Goal: Transaction & Acquisition: Purchase product/service

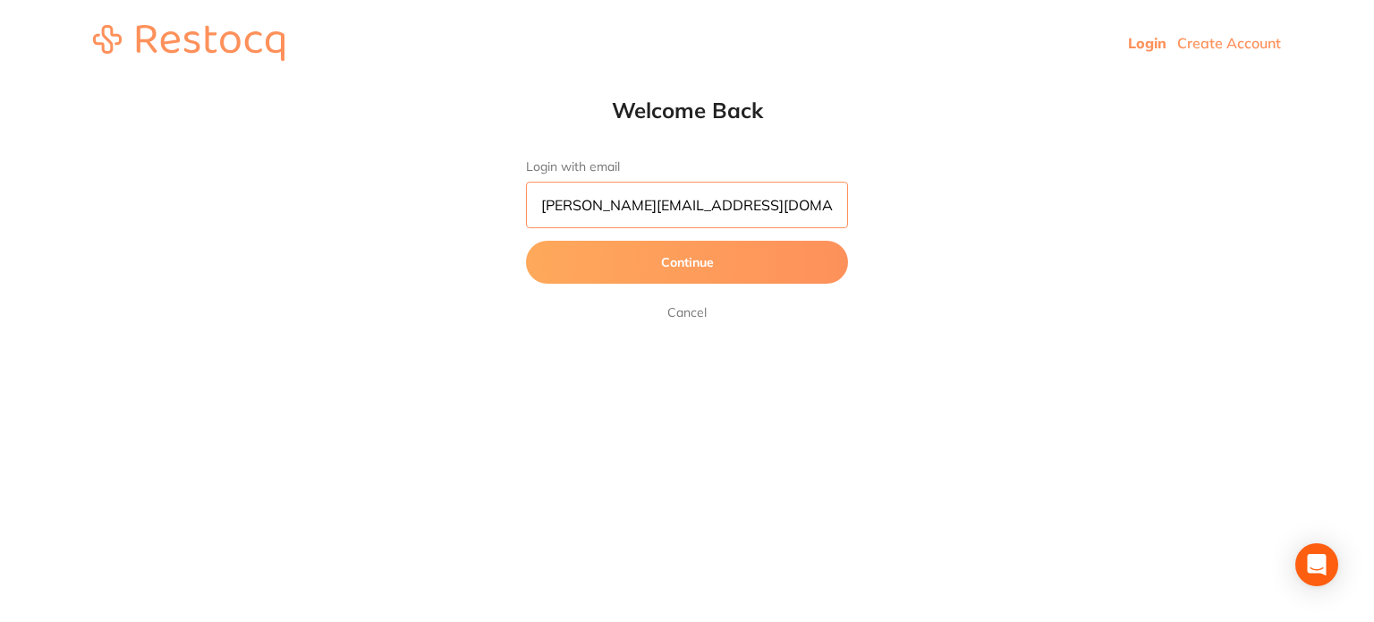
drag, startPoint x: 610, startPoint y: 207, endPoint x: 429, endPoint y: 201, distance: 180.7
click at [433, 206] on div "Welcome Back Login with email abhinav.m@terrificminds.com Continue Cancel" at bounding box center [687, 210] width 1374 height 226
type input "akhil+23@terrificminds.com"
click at [526, 241] on button "Continue" at bounding box center [687, 262] width 322 height 43
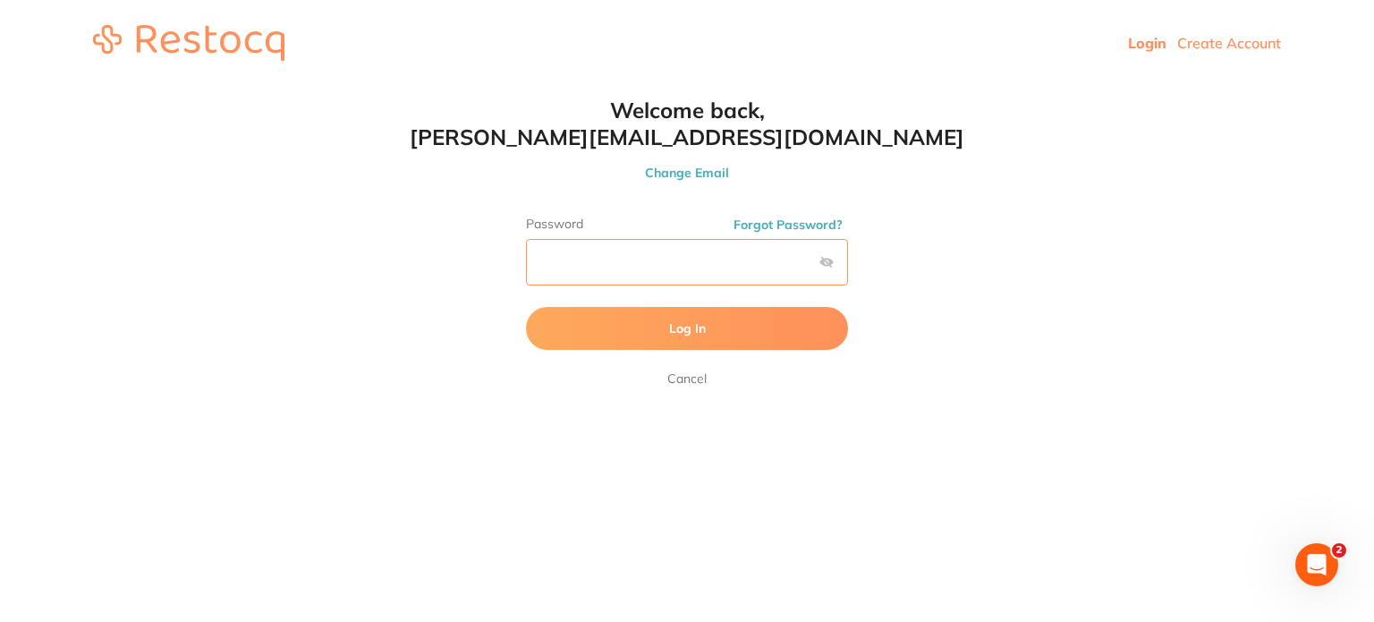
click at [526, 307] on button "Log In" at bounding box center [687, 328] width 322 height 43
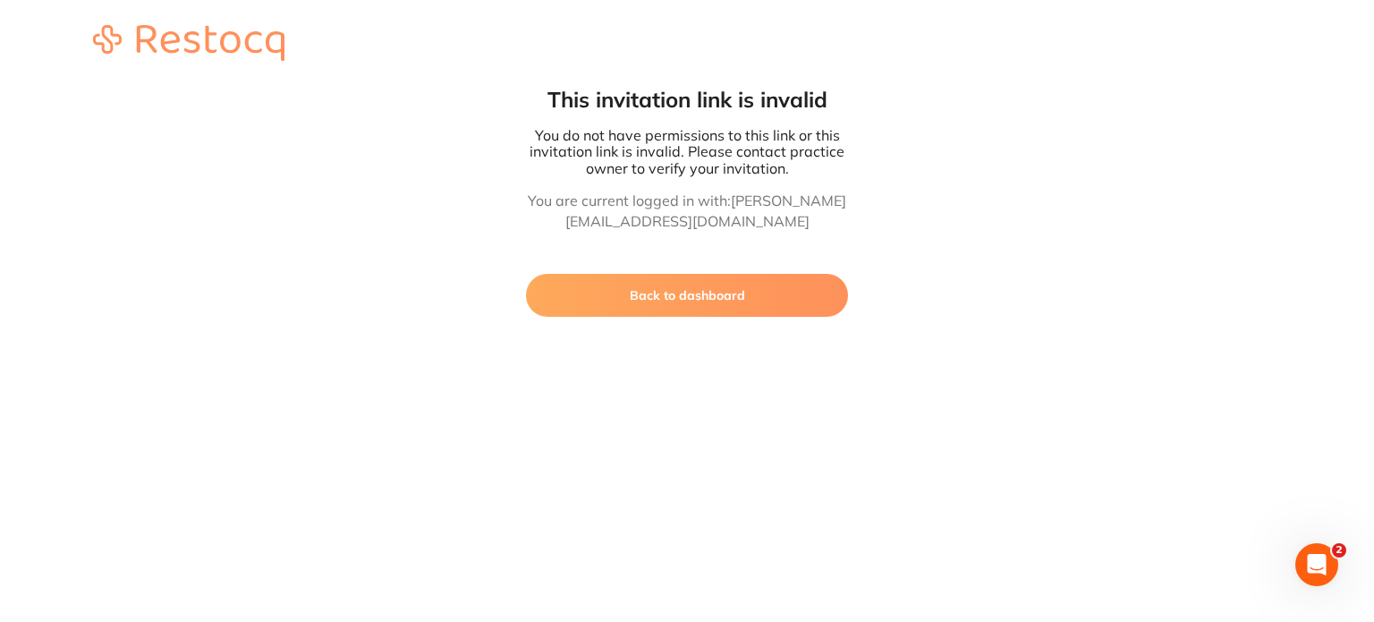
click at [703, 300] on button "Back to dashboard" at bounding box center [687, 295] width 322 height 43
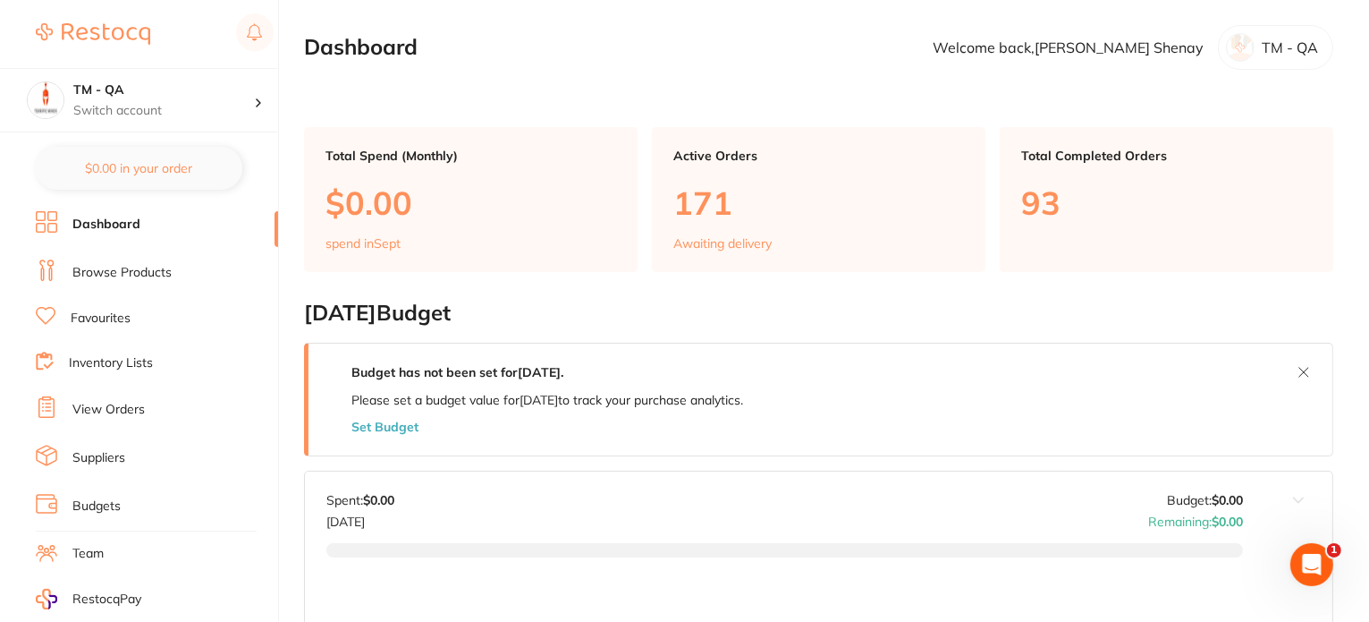
click at [95, 282] on li "Browse Products" at bounding box center [157, 272] width 242 height 27
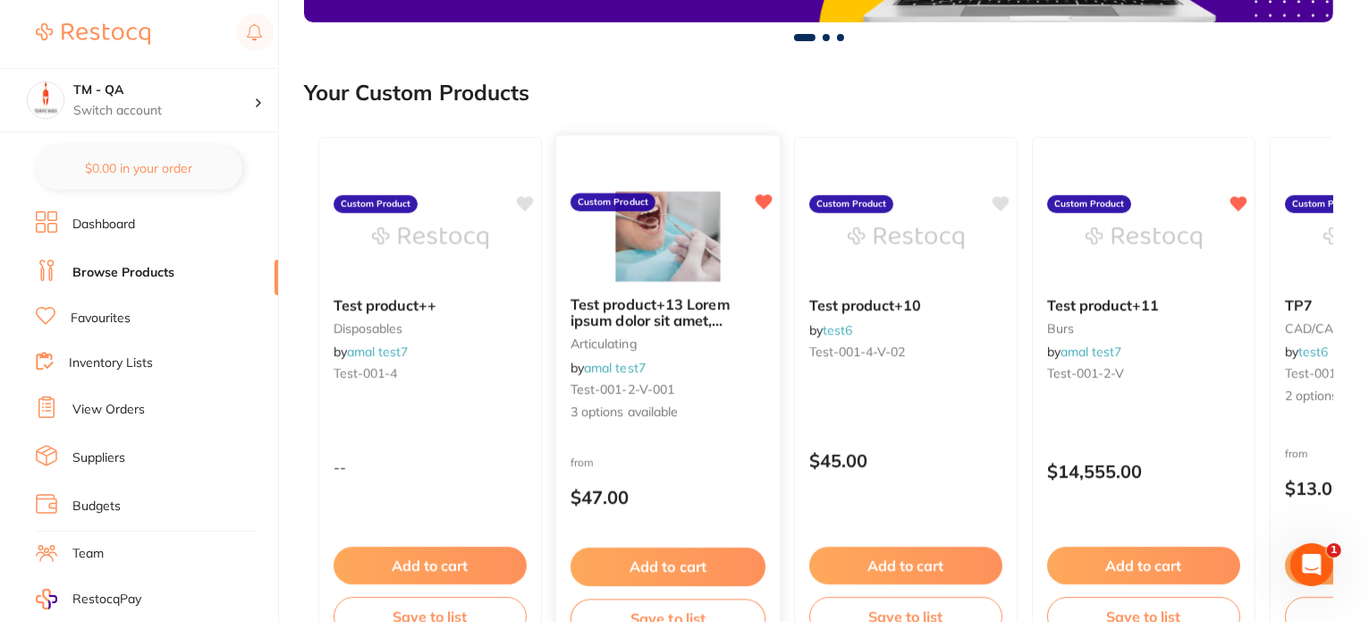
scroll to position [1163, 0]
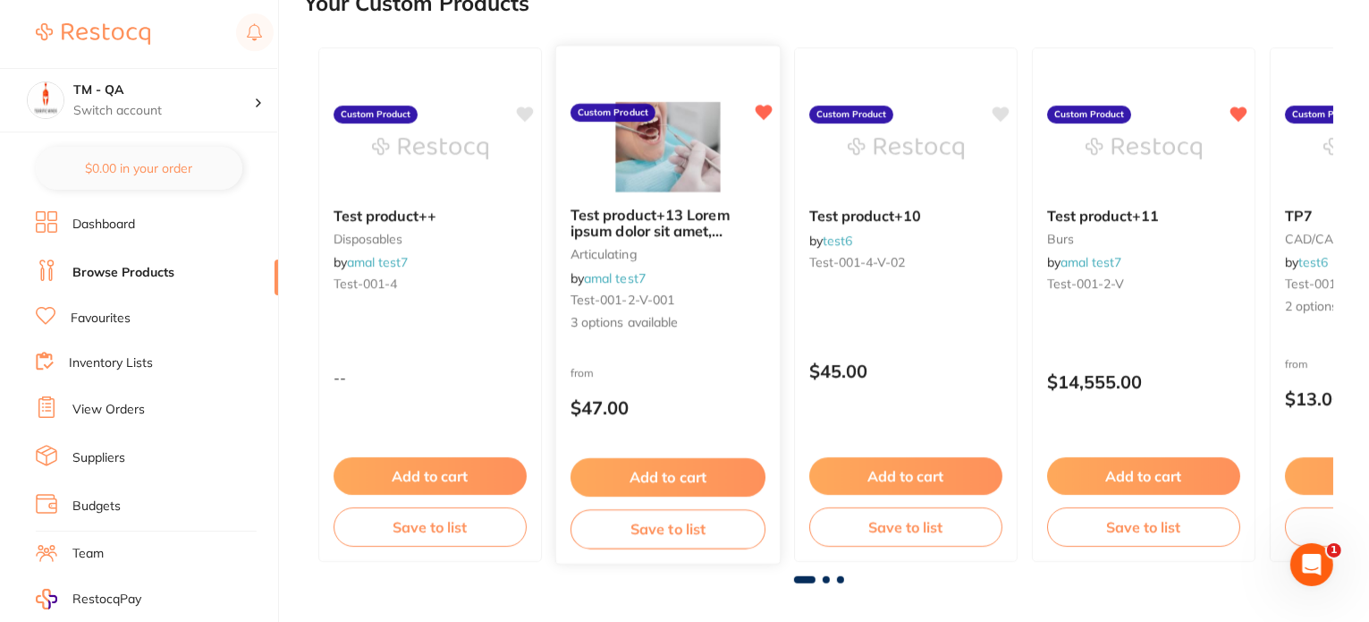
click at [687, 464] on button "Add to cart" at bounding box center [668, 477] width 195 height 38
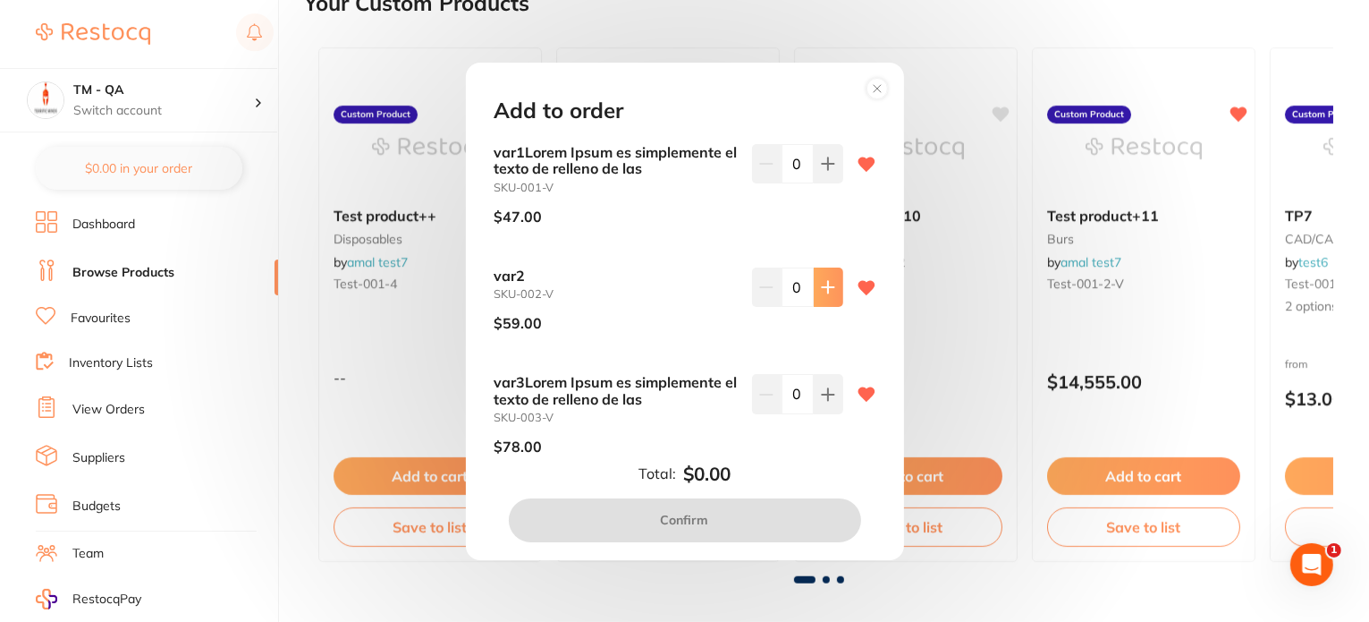
scroll to position [0, 0]
click at [823, 292] on icon at bounding box center [828, 287] width 14 height 14
type input "1"
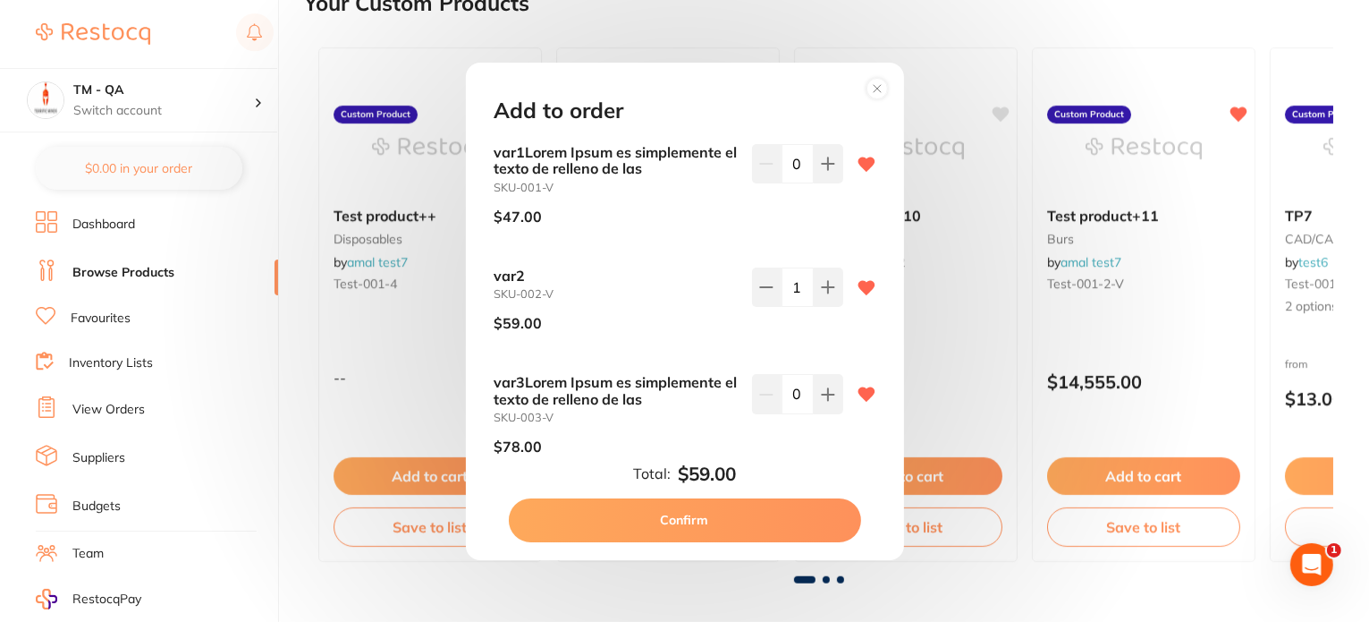
click at [760, 510] on button "Confirm" at bounding box center [685, 519] width 352 height 43
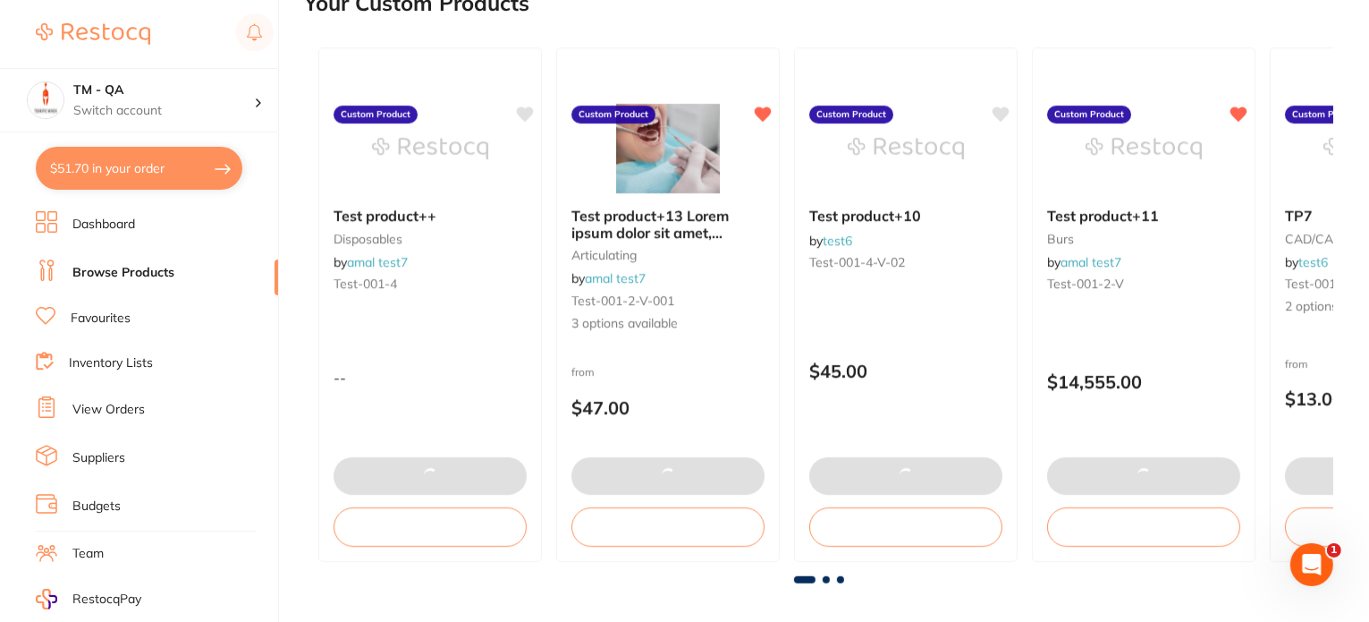
click at [120, 174] on button "$51.70 in your order" at bounding box center [139, 168] width 207 height 43
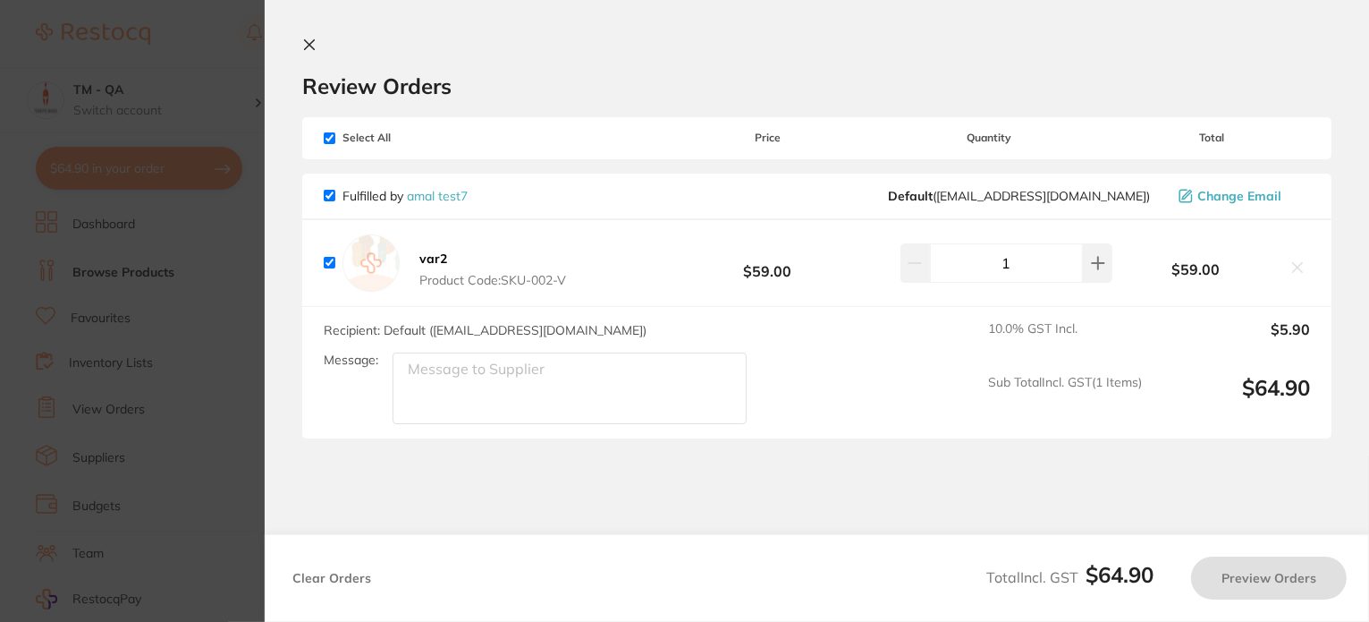
checkbox input "true"
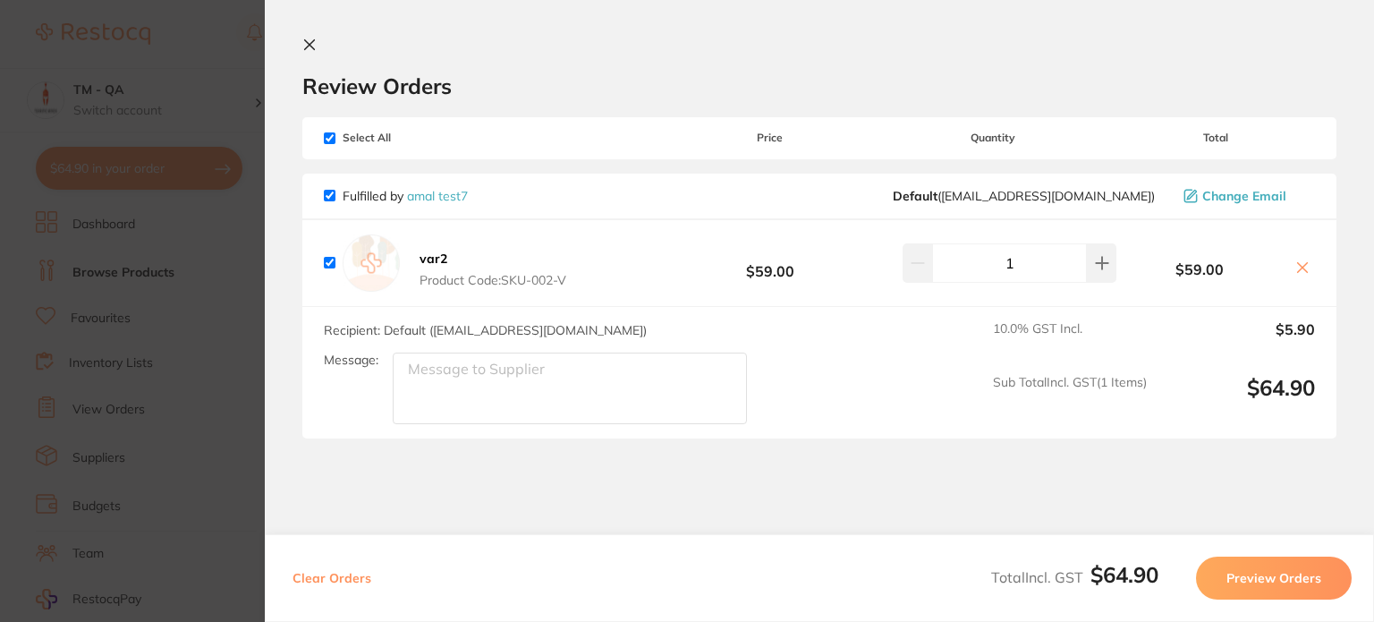
click at [1236, 571] on button "Preview Orders" at bounding box center [1274, 577] width 156 height 43
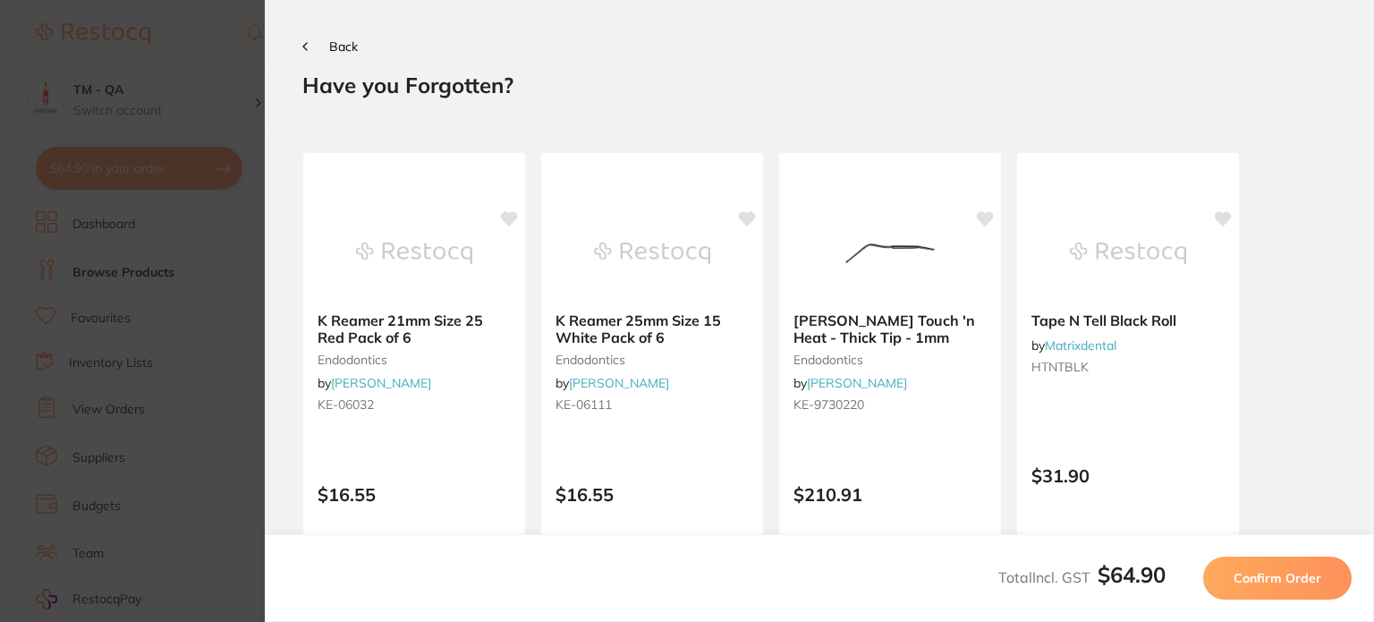
click at [1236, 570] on span "Confirm Order" at bounding box center [1277, 578] width 88 height 16
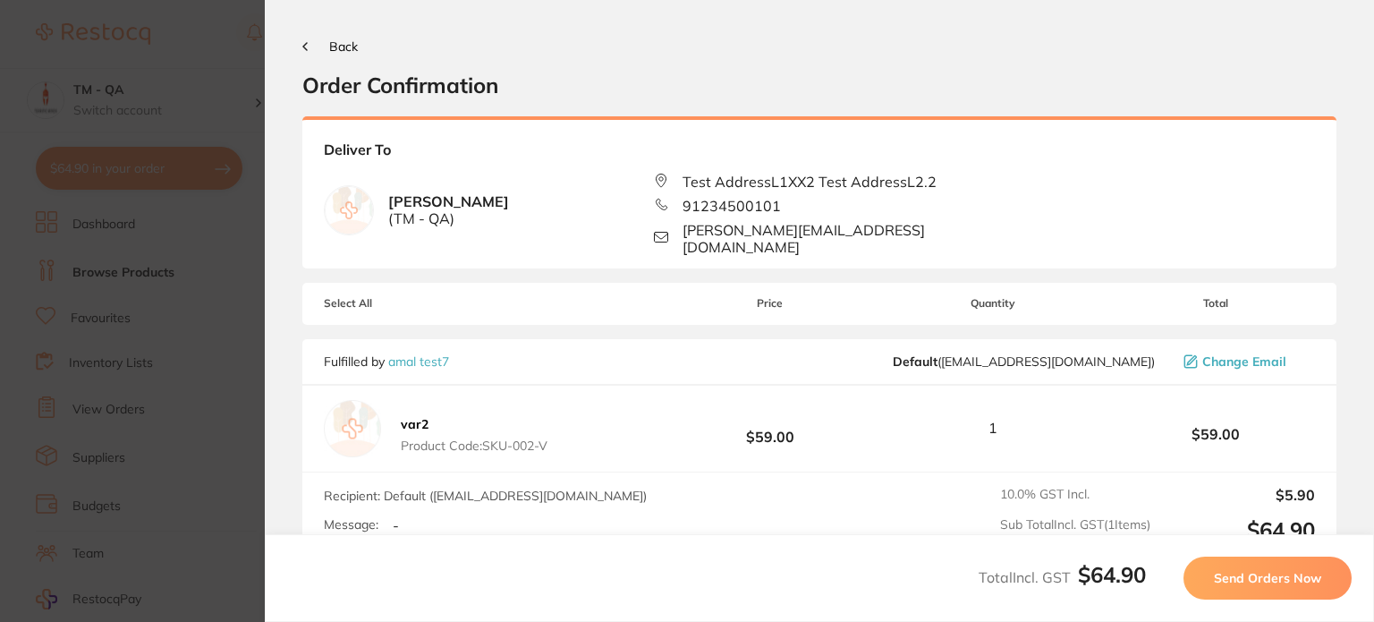
click at [1236, 570] on span "Send Orders Now" at bounding box center [1266, 578] width 107 height 16
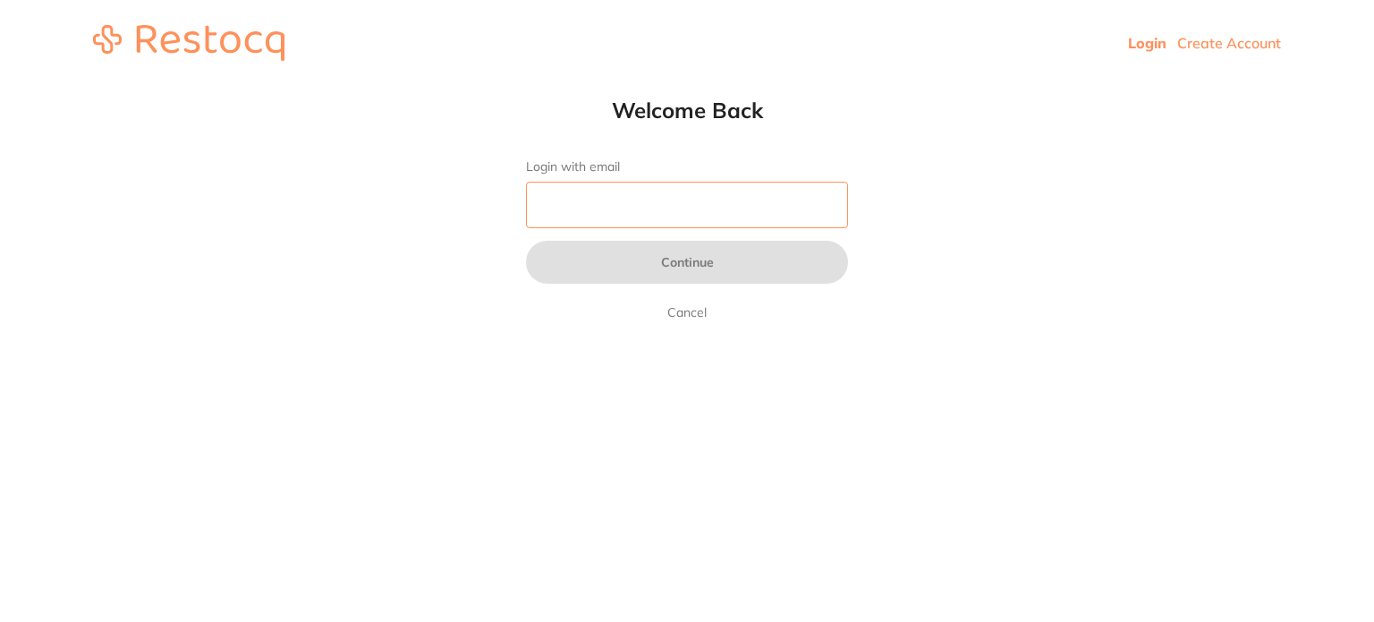
drag, startPoint x: 0, startPoint y: 0, endPoint x: 588, endPoint y: 204, distance: 622.7
click at [588, 204] on input "Login with email" at bounding box center [687, 205] width 322 height 47
type input "amrita@terrificminds.com"
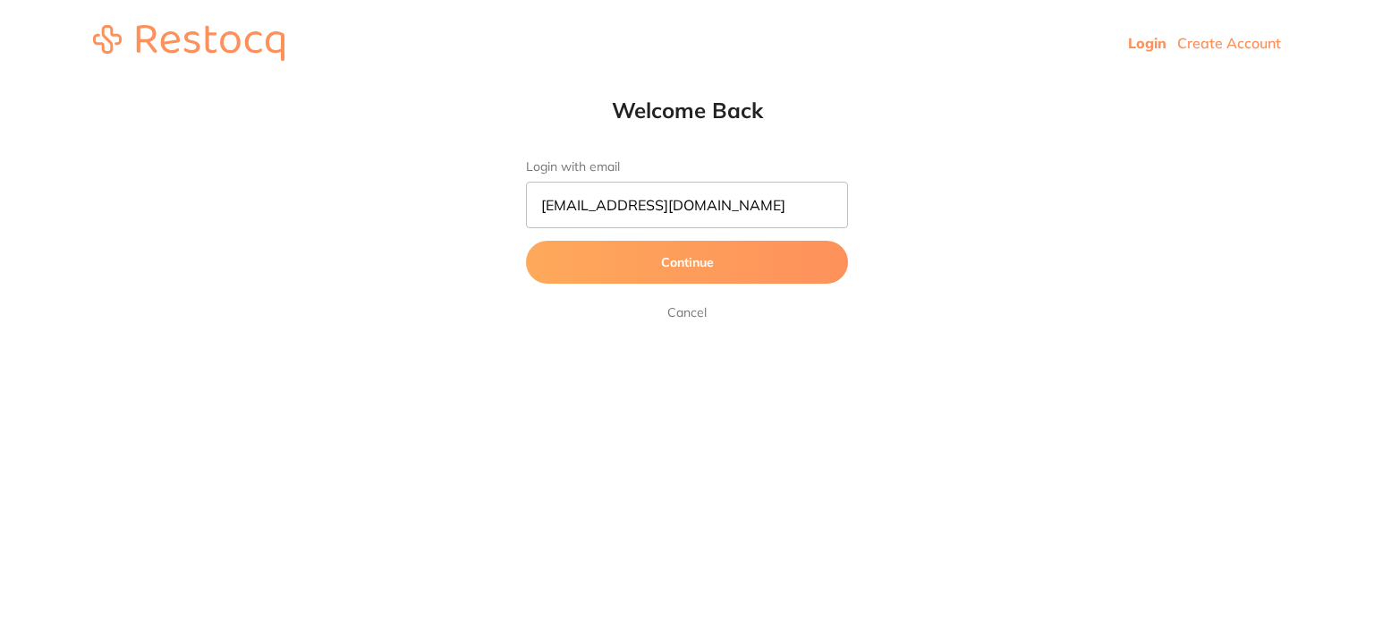
click at [750, 264] on button "Continue" at bounding box center [687, 262] width 322 height 43
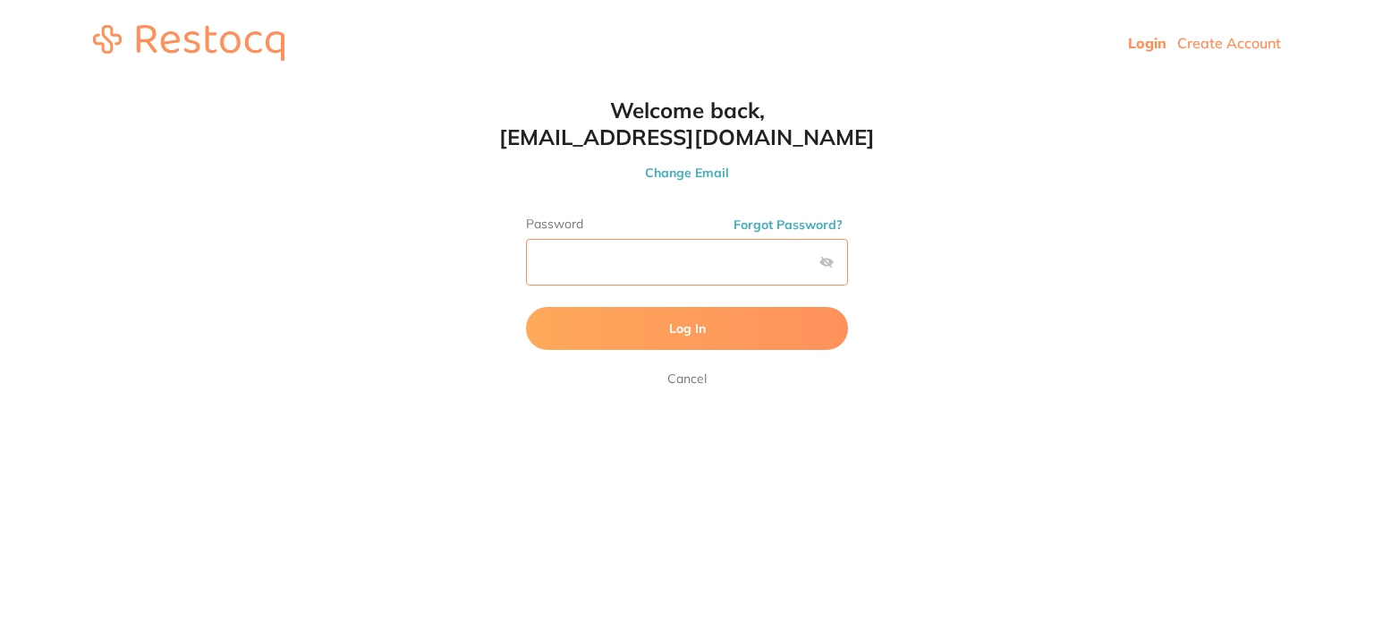
click at [526, 307] on button "Log In" at bounding box center [687, 328] width 322 height 43
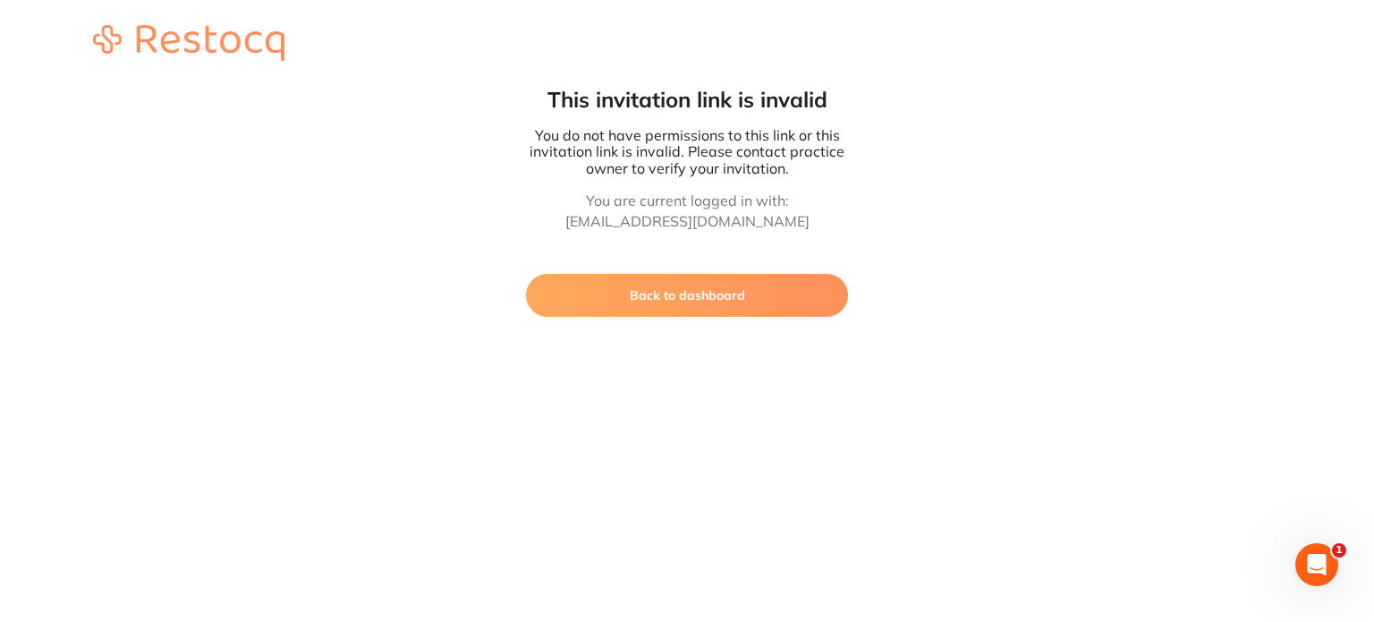
click at [723, 285] on button "Back to dashboard" at bounding box center [687, 295] width 322 height 43
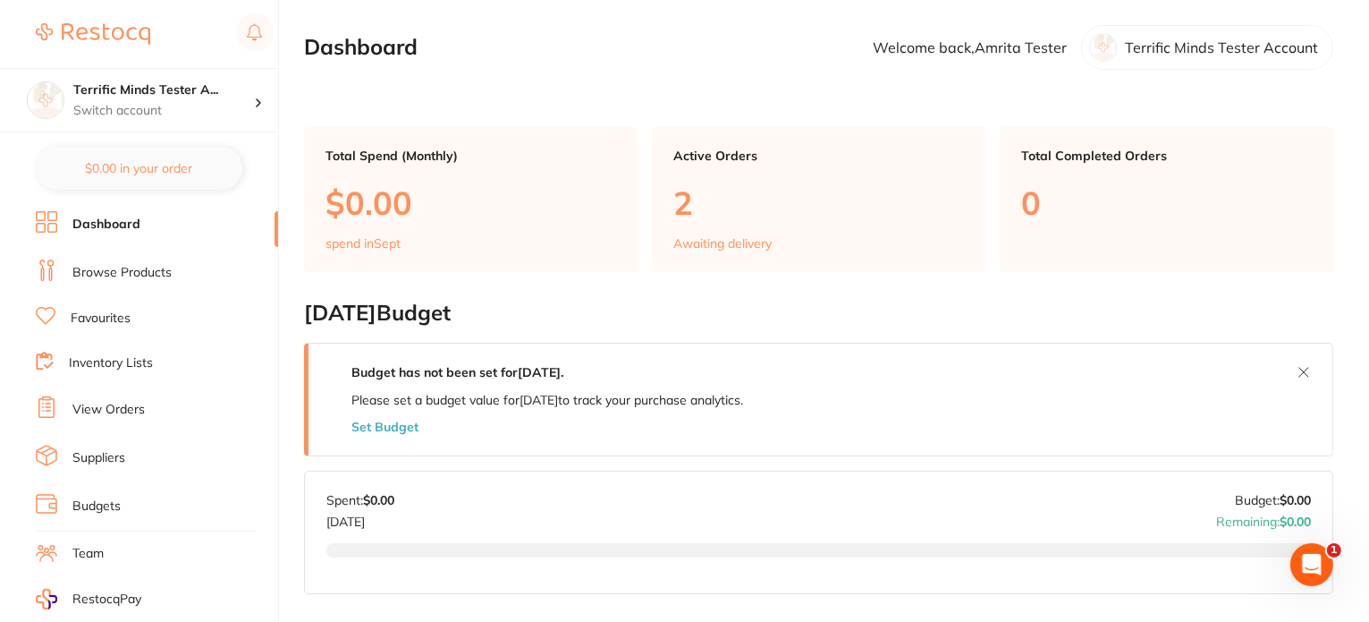
click at [114, 368] on link "Inventory Lists" at bounding box center [111, 363] width 84 height 18
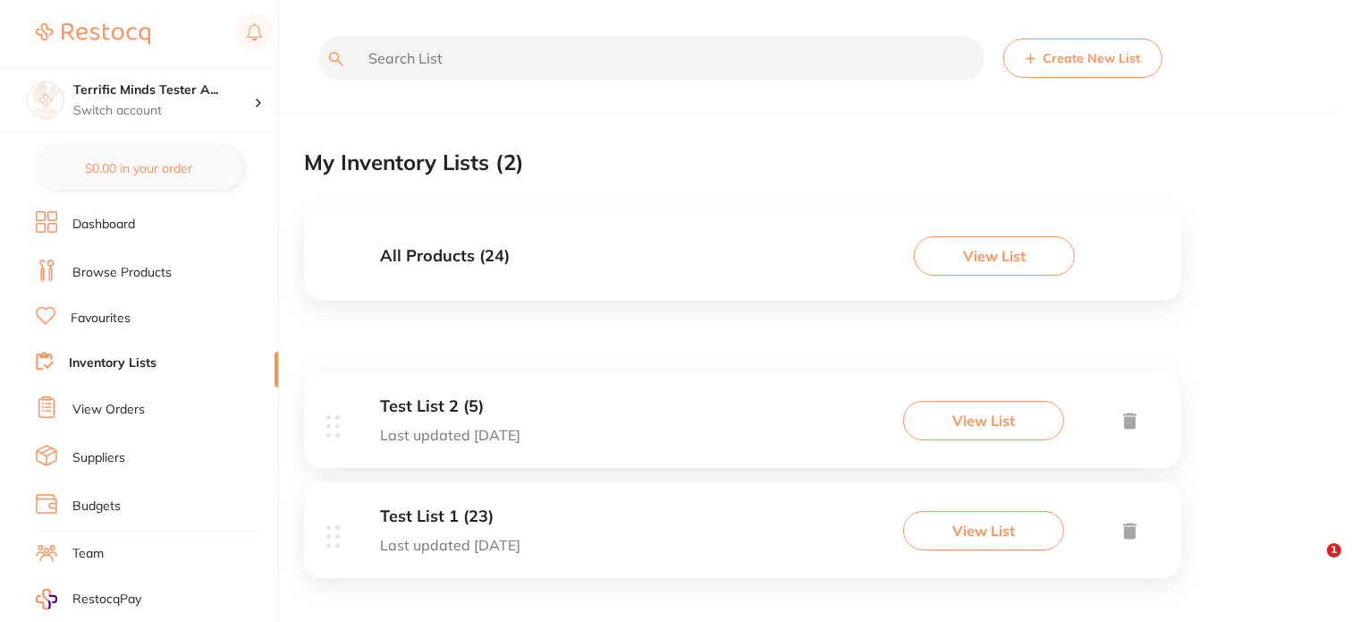
click at [1025, 428] on button "View List" at bounding box center [983, 420] width 161 height 39
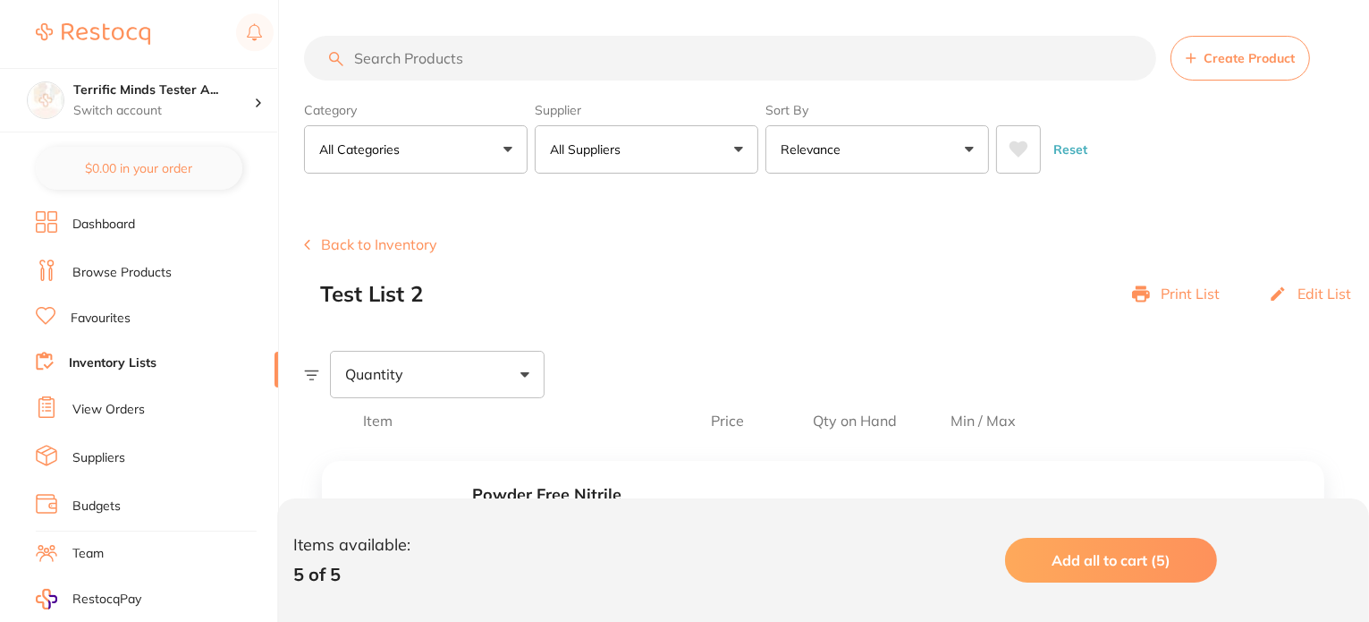
click at [1165, 297] on p "Print List" at bounding box center [1190, 293] width 59 height 16
click at [814, 275] on div "Back to Inventory Test List 2 Print List Edit List" at bounding box center [836, 271] width 1065 height 70
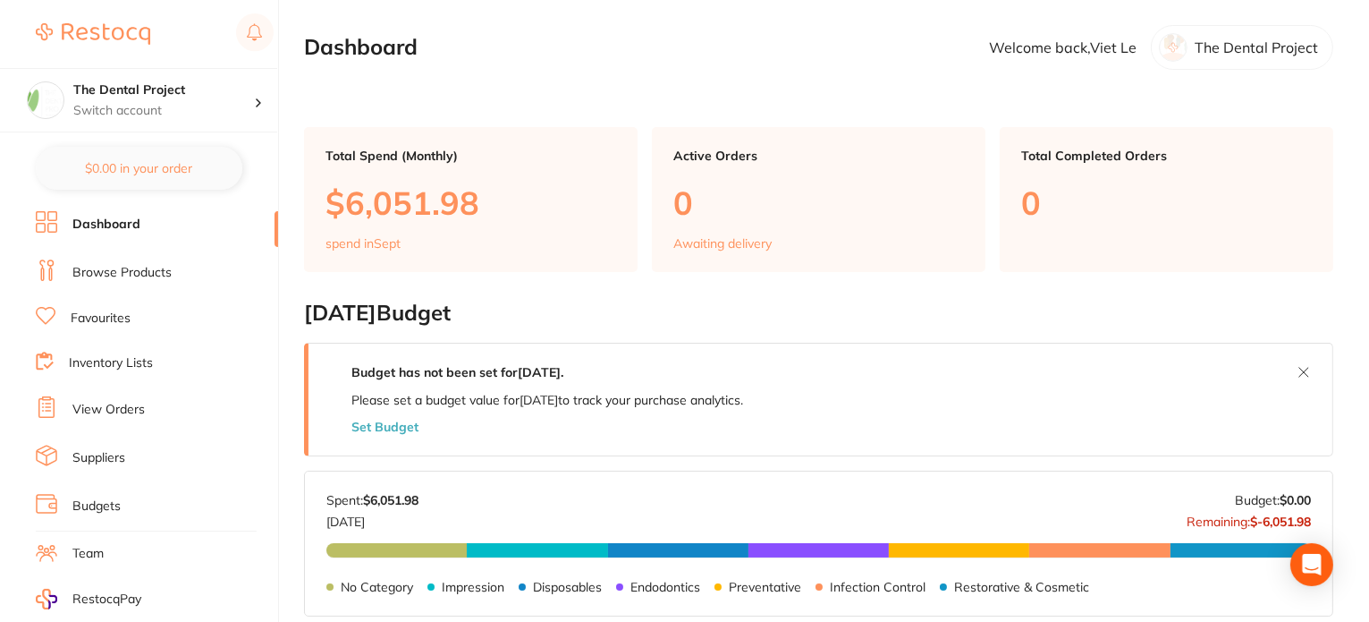
click at [104, 354] on link "Inventory Lists" at bounding box center [111, 363] width 84 height 18
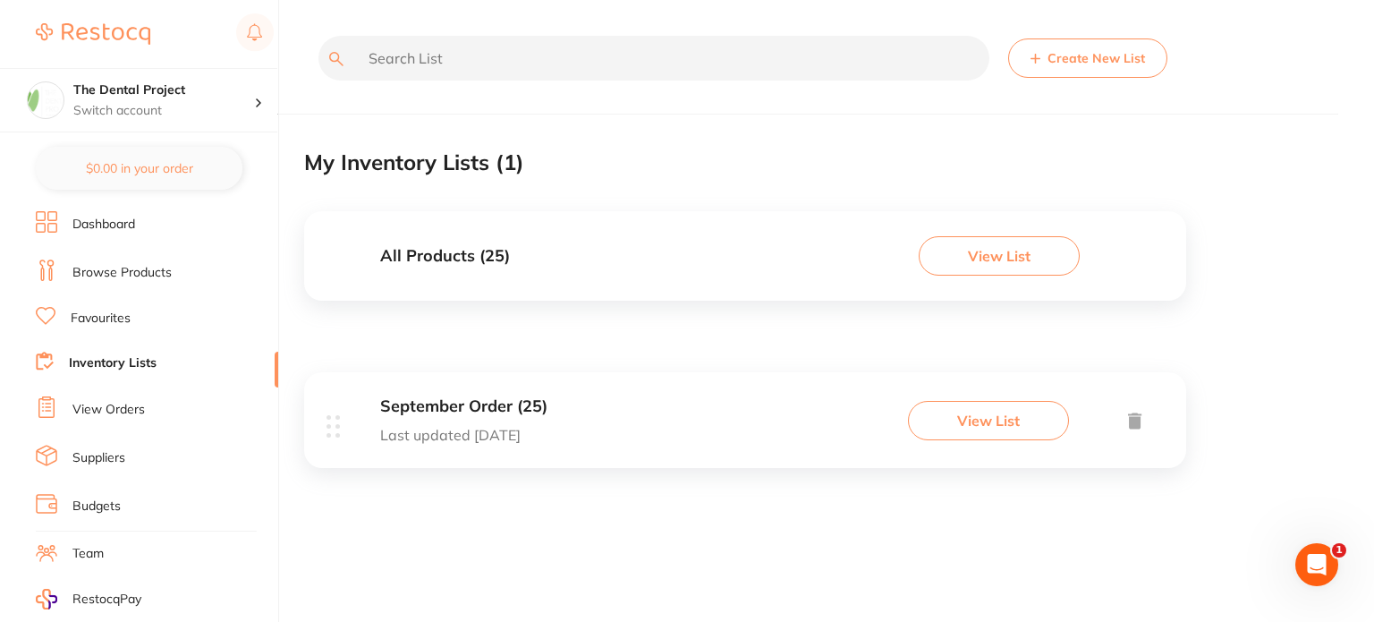
click at [623, 402] on div "September Order (25) Last updated [DATE] View List" at bounding box center [745, 420] width 882 height 96
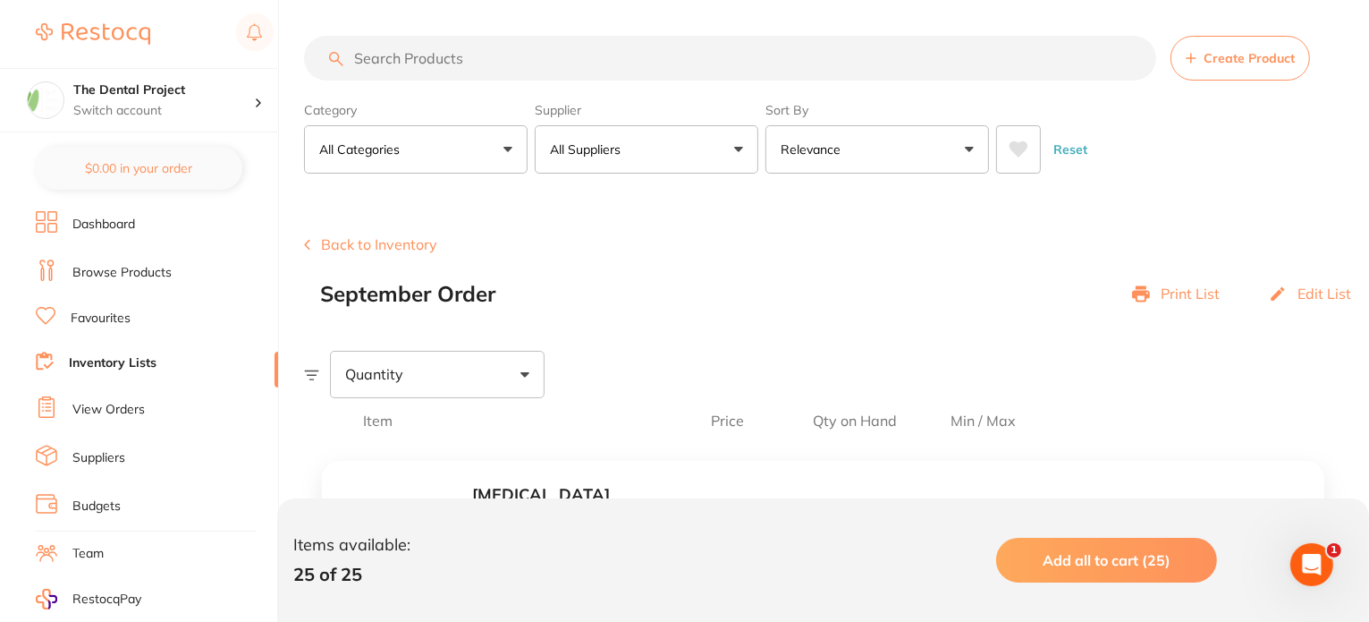
click at [1180, 300] on p "Print List" at bounding box center [1190, 293] width 59 height 16
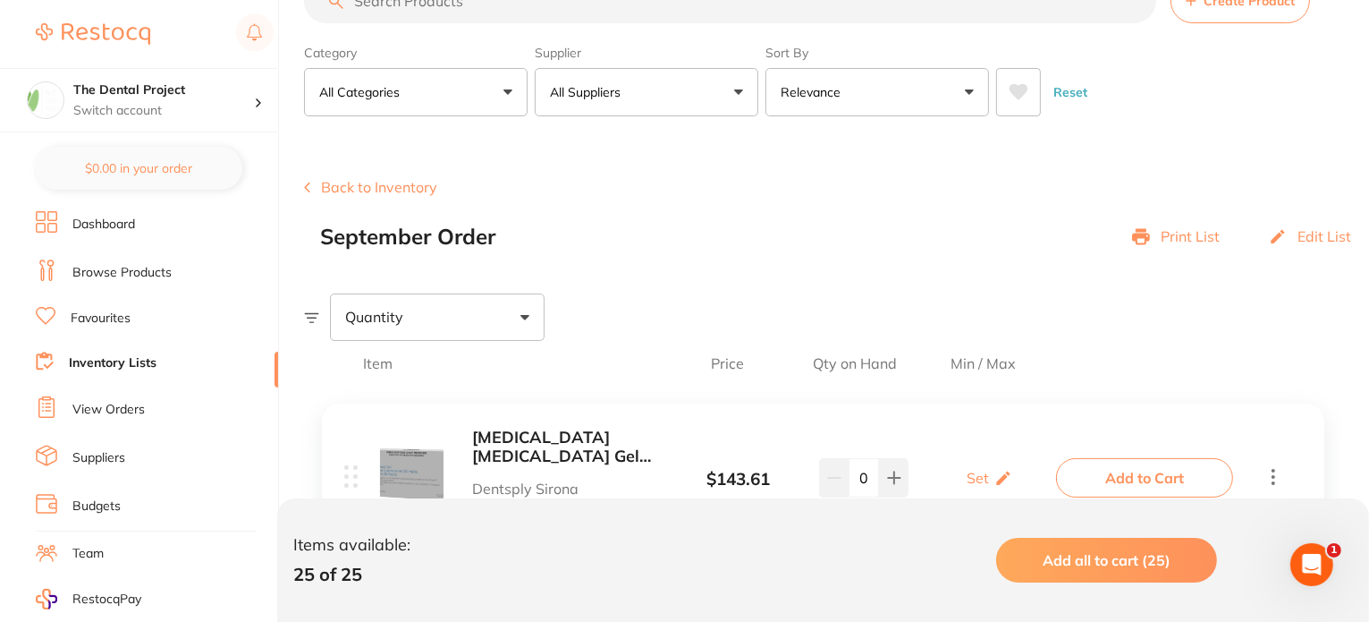
scroll to position [89, 0]
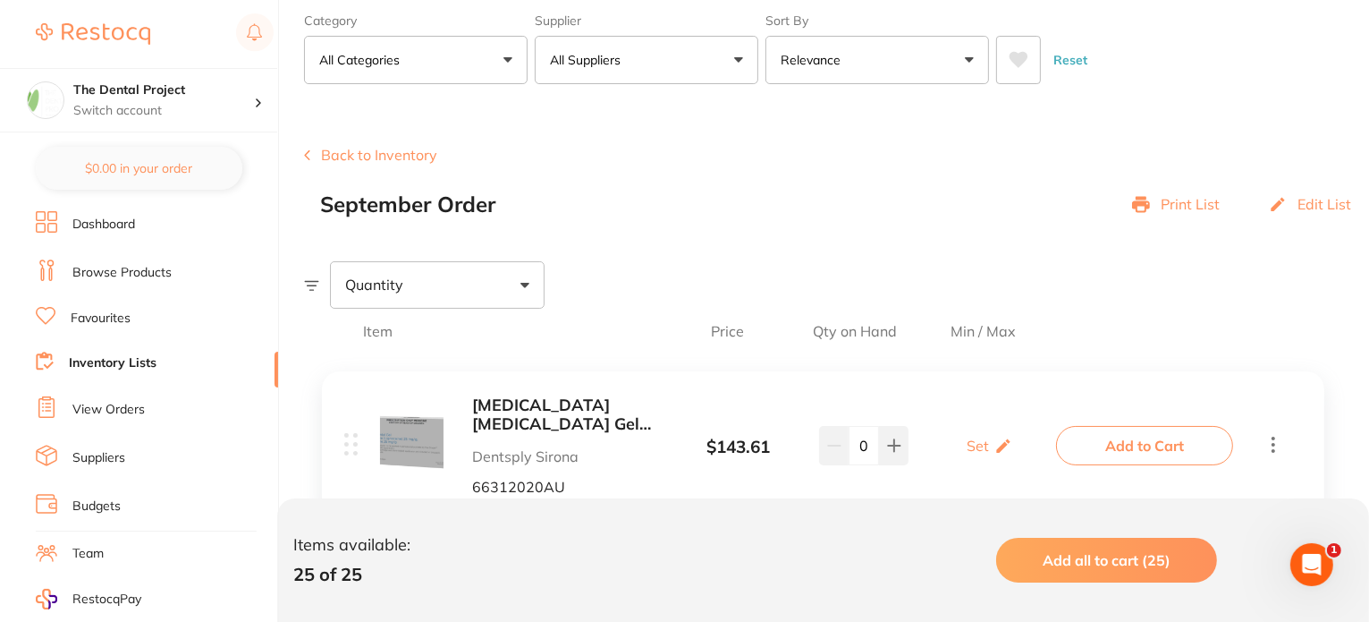
click at [1191, 201] on p "Print List" at bounding box center [1190, 204] width 59 height 16
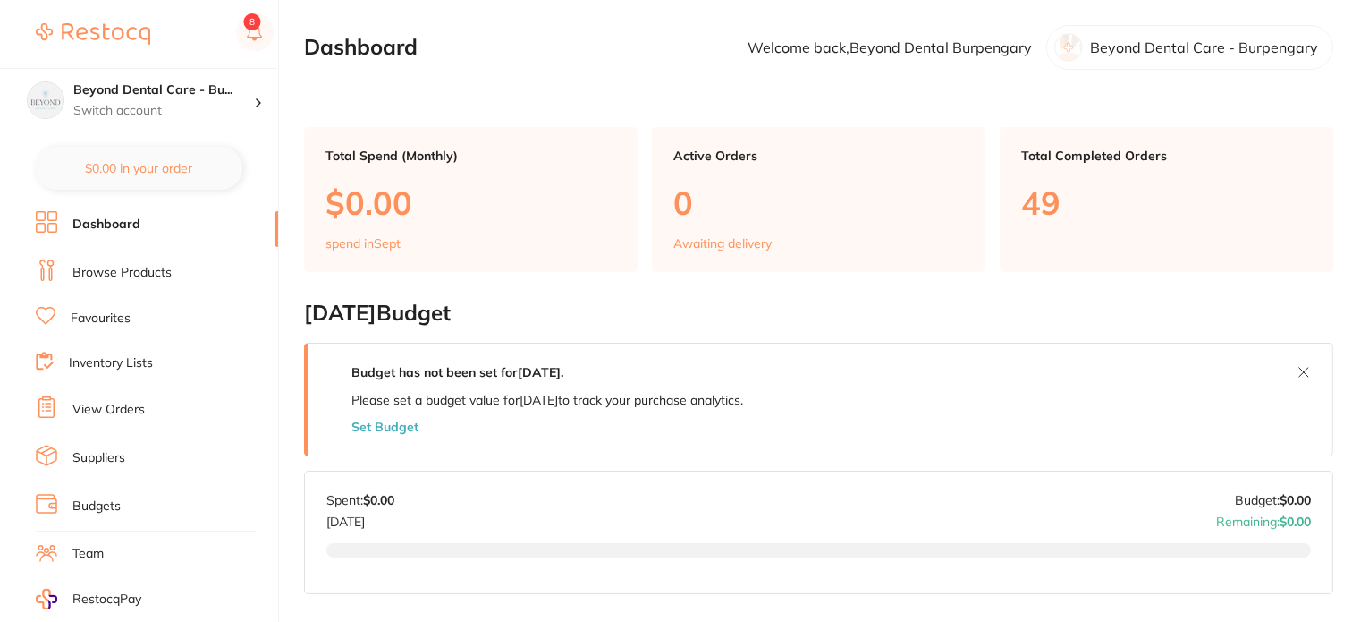
click at [148, 366] on link "Inventory Lists" at bounding box center [111, 363] width 84 height 18
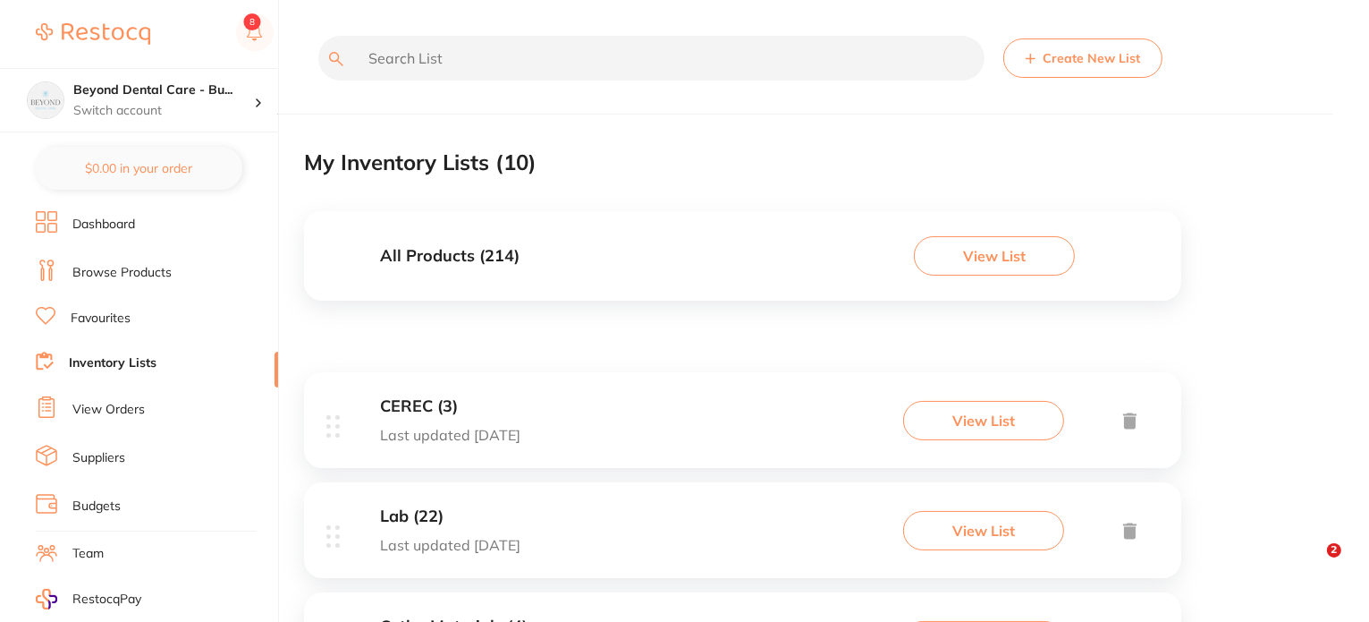
click at [944, 254] on button "View List" at bounding box center [994, 255] width 161 height 39
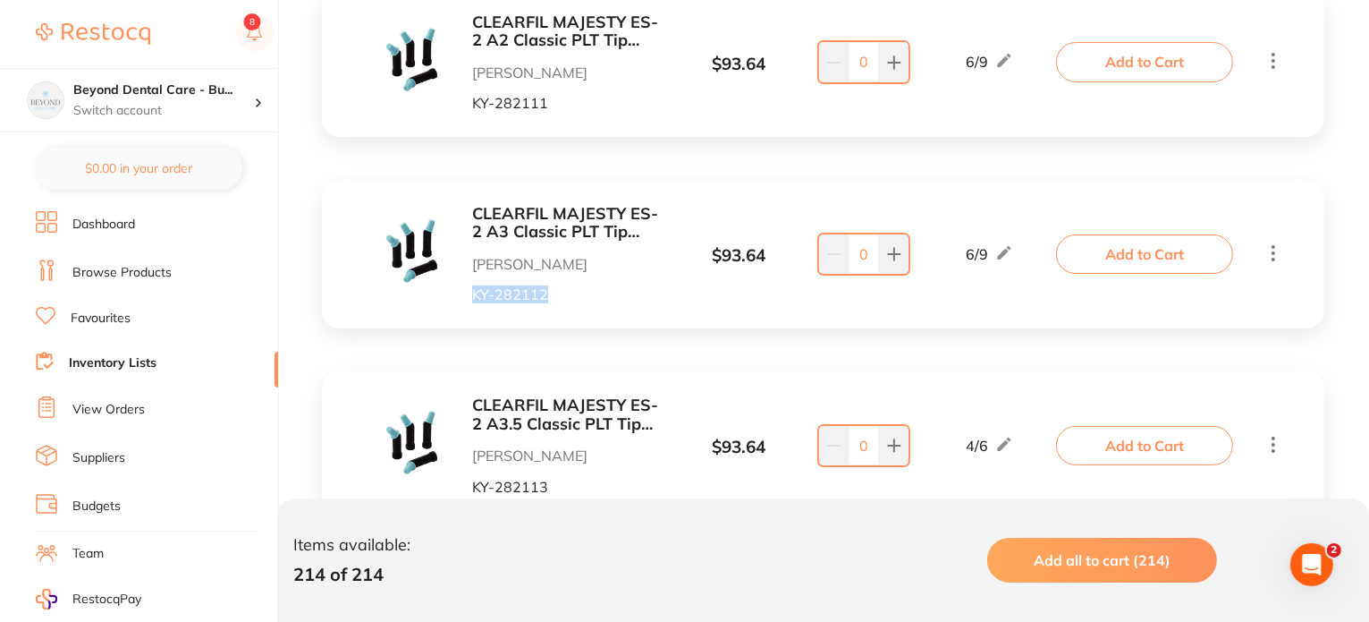
drag, startPoint x: 469, startPoint y: 298, endPoint x: 550, endPoint y: 300, distance: 80.5
click at [550, 300] on div "CLEARFIL MAJESTY ES-2 A3 Classic PLT Tip 0.25g x 20 Henry Schein Halas KY-282112" at bounding box center [523, 254] width 287 height 98
copy p "KY-282112"
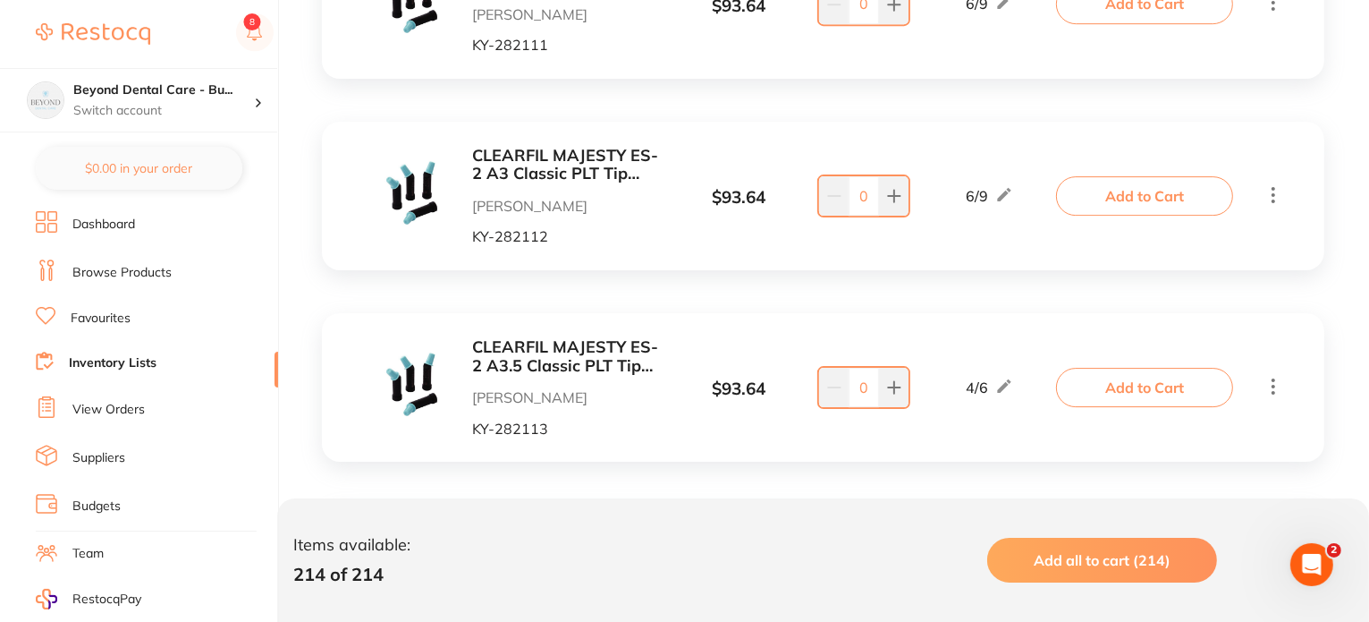
scroll to position [5855, 0]
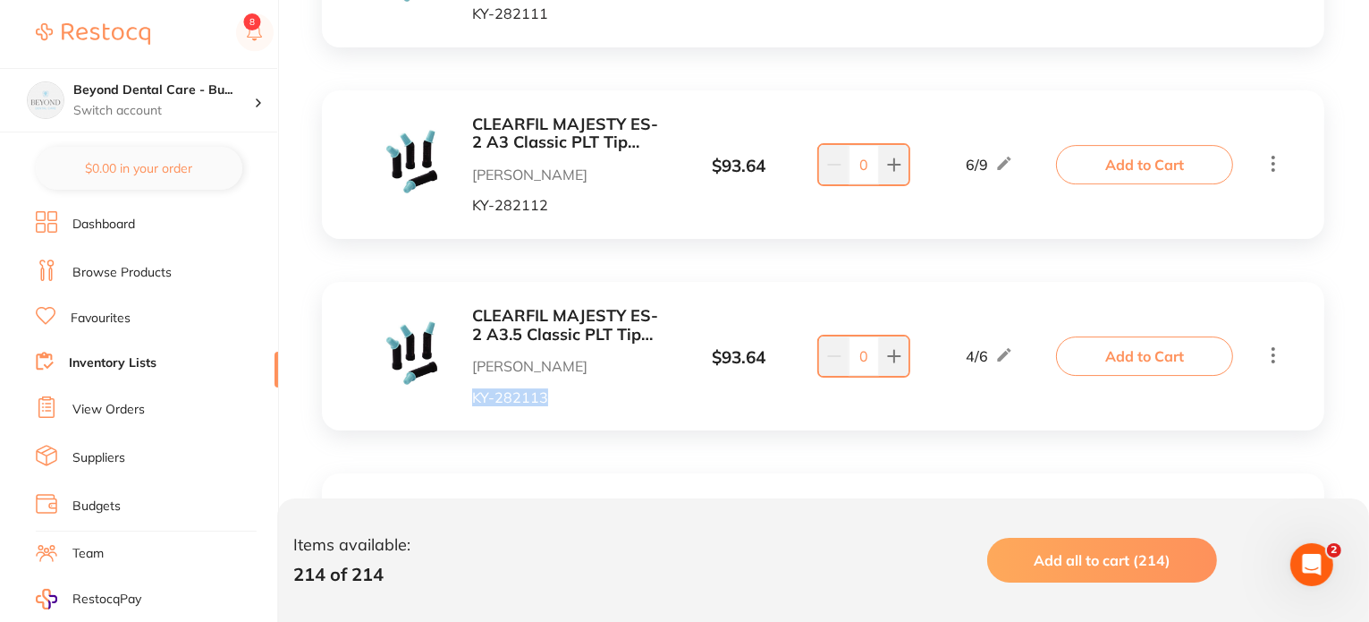
drag, startPoint x: 480, startPoint y: 397, endPoint x: 558, endPoint y: 410, distance: 78.9
click at [558, 410] on div "CLEARFIL MAJESTY ES-2 A3.5 Classic PLT Tip 0.25g x 20 Henry Schein Halas KY-282…" at bounding box center [823, 356] width 1002 height 148
copy p "KY-282113"
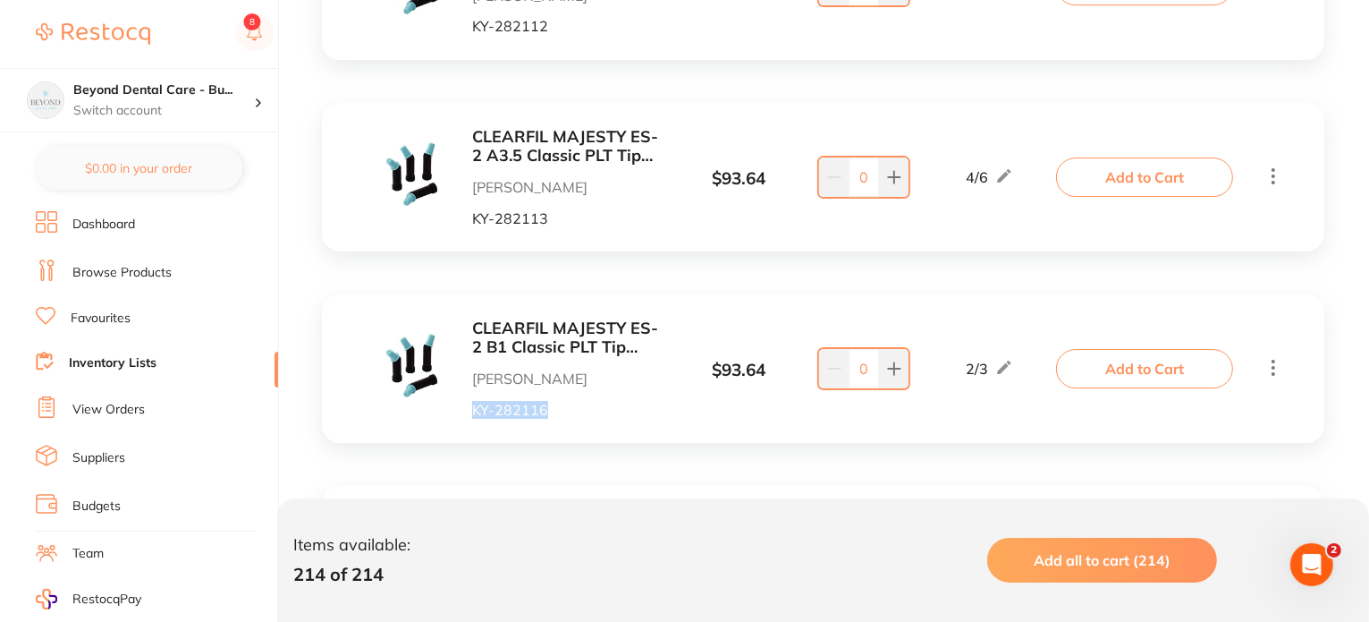
drag, startPoint x: 469, startPoint y: 410, endPoint x: 558, endPoint y: 413, distance: 88.6
click at [558, 413] on div "CLEARFIL MAJESTY ES-2 B1 Classic PLT Tip 0.25g x 20 Henry Schein Halas KY-282116" at bounding box center [523, 368] width 287 height 98
copy p "KY-282116"
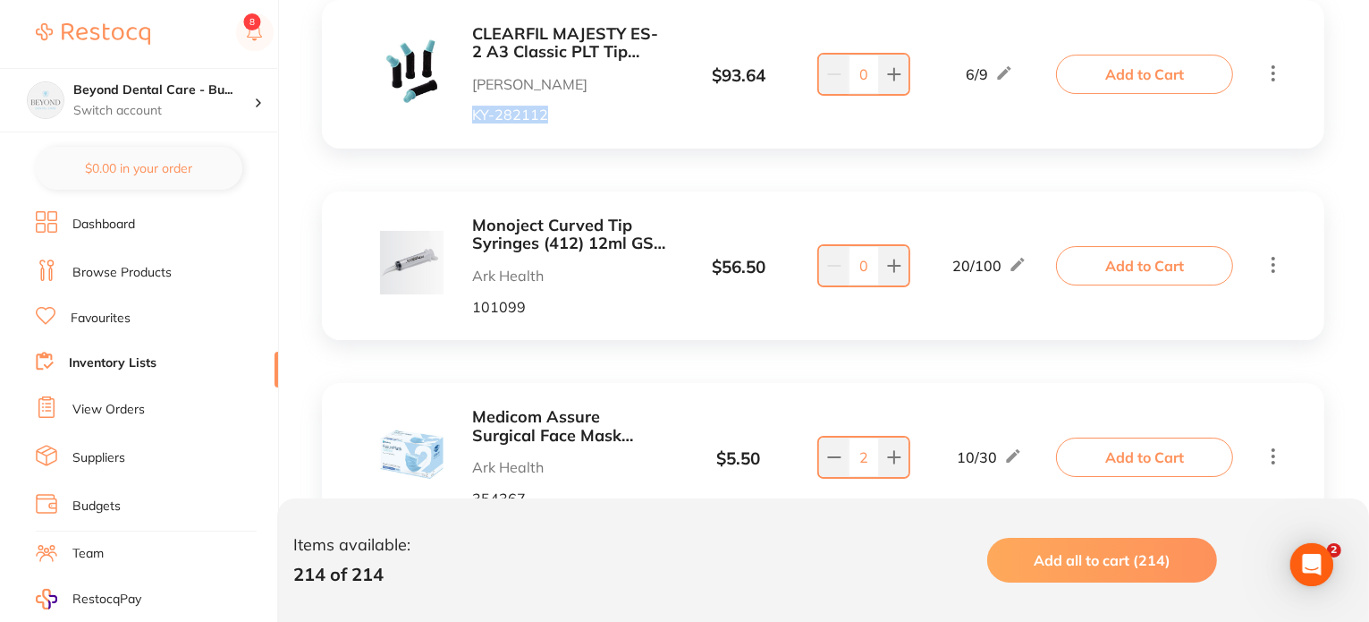
scroll to position [0, 0]
drag, startPoint x: 463, startPoint y: 122, endPoint x: 552, endPoint y: 121, distance: 88.5
click at [552, 121] on div "CLEARFIL MAJESTY ES-2 A3 Classic PLT Tip 0.25g x 20 Henry Schein Halas KY-282112" at bounding box center [523, 74] width 287 height 98
copy p "KY-282112"
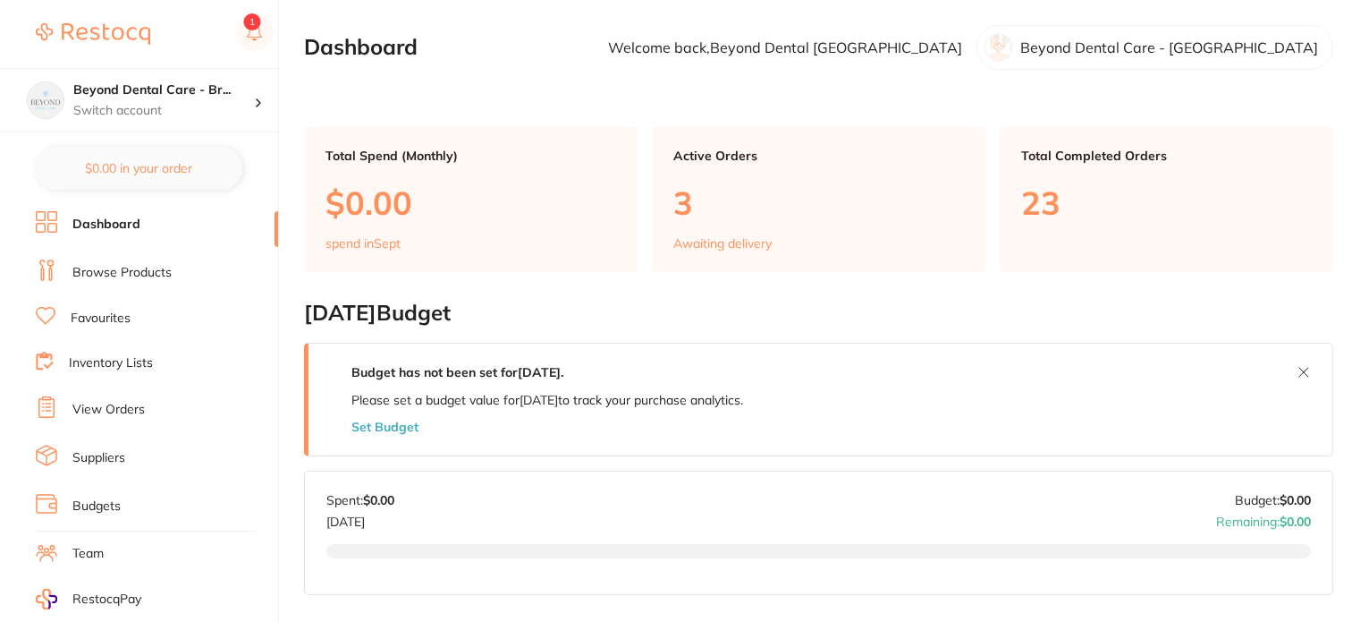
click at [114, 367] on link "Inventory Lists" at bounding box center [111, 363] width 84 height 18
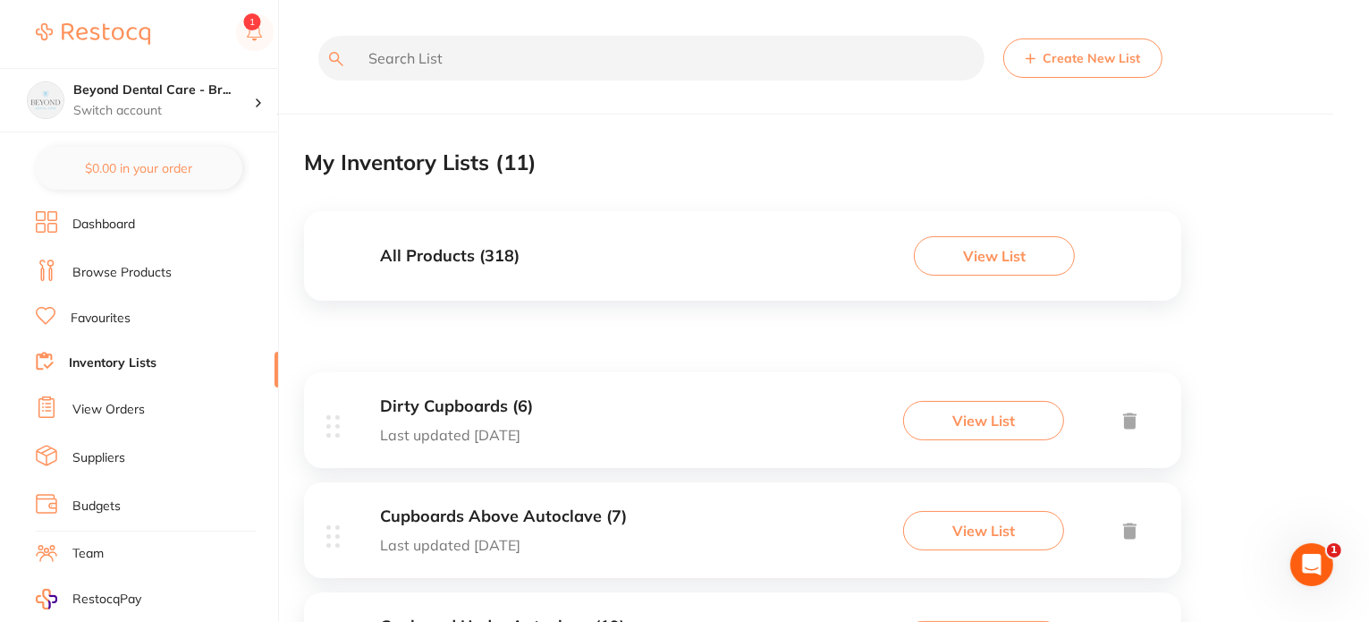
click at [606, 252] on div "All Products ( 318 ) View List" at bounding box center [742, 255] width 877 height 89
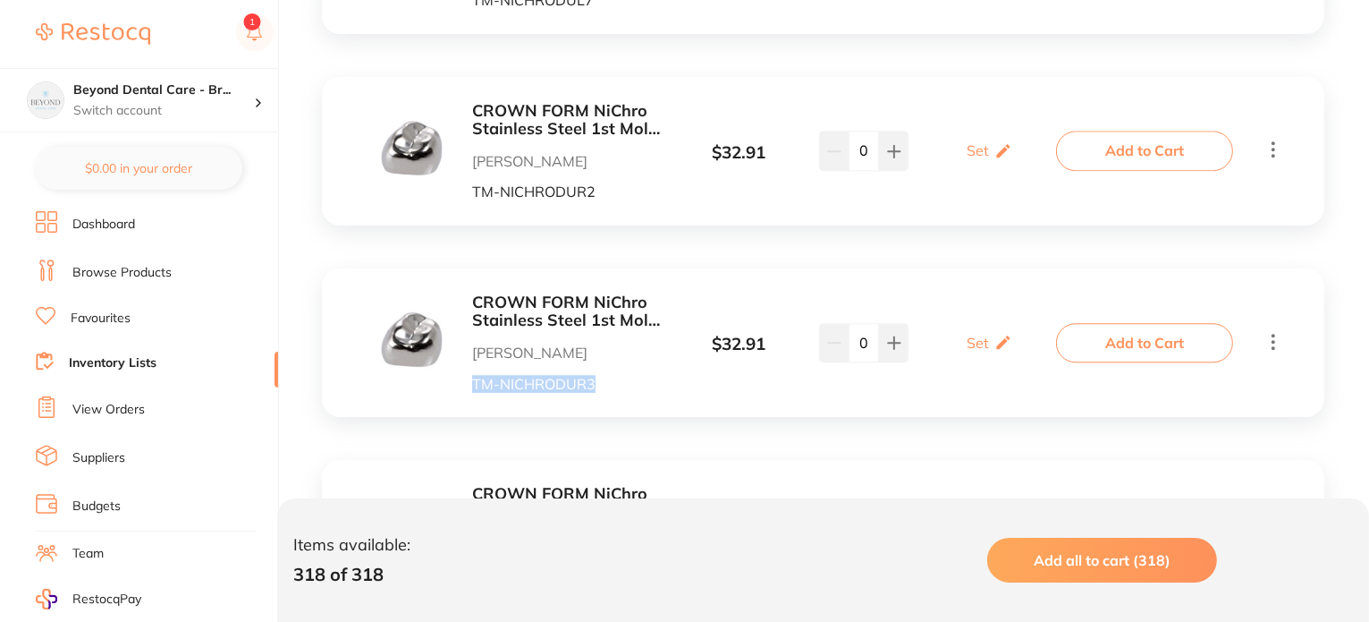
drag, startPoint x: 475, startPoint y: 385, endPoint x: 665, endPoint y: 397, distance: 190.8
click at [665, 397] on div "CROWN FORM NiChro Stainless Steel 1st Molar DUR3 Pk of 2 Henry Schein Halas TM-…" at bounding box center [823, 342] width 1002 height 148
copy p "TM-NICHRODUR3"
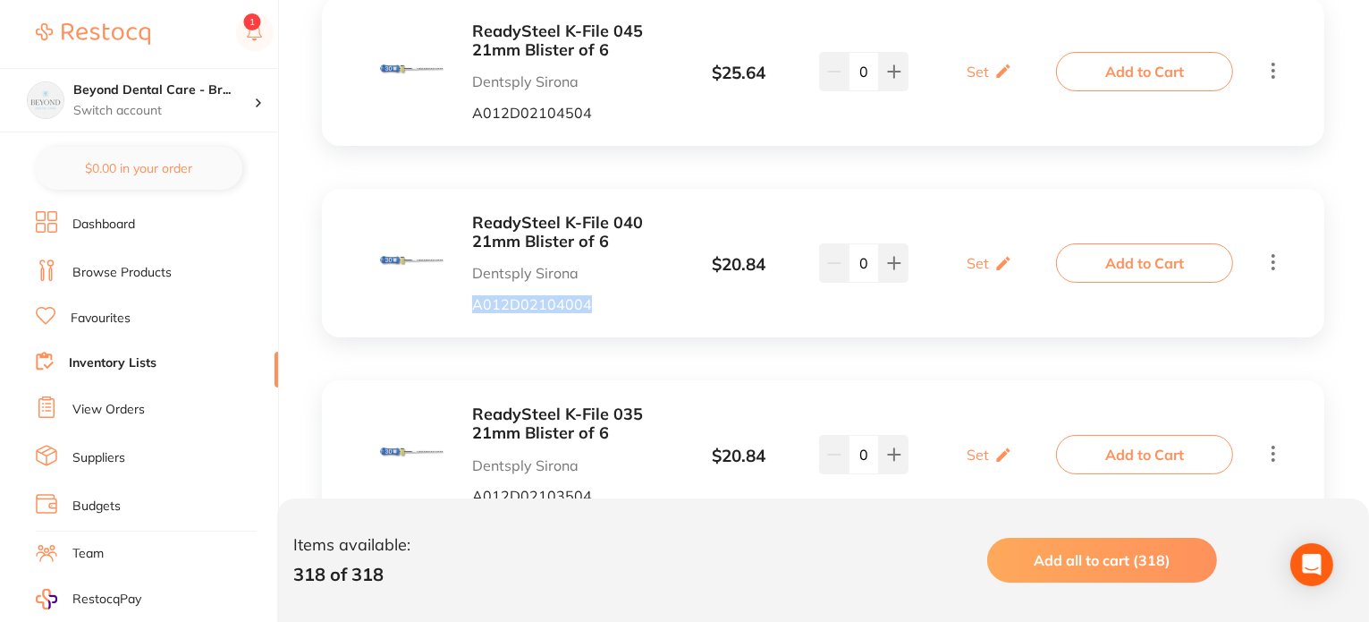
drag, startPoint x: 489, startPoint y: 309, endPoint x: 590, endPoint y: 314, distance: 101.2
click at [590, 312] on p "A012D02104004" at bounding box center [569, 304] width 195 height 16
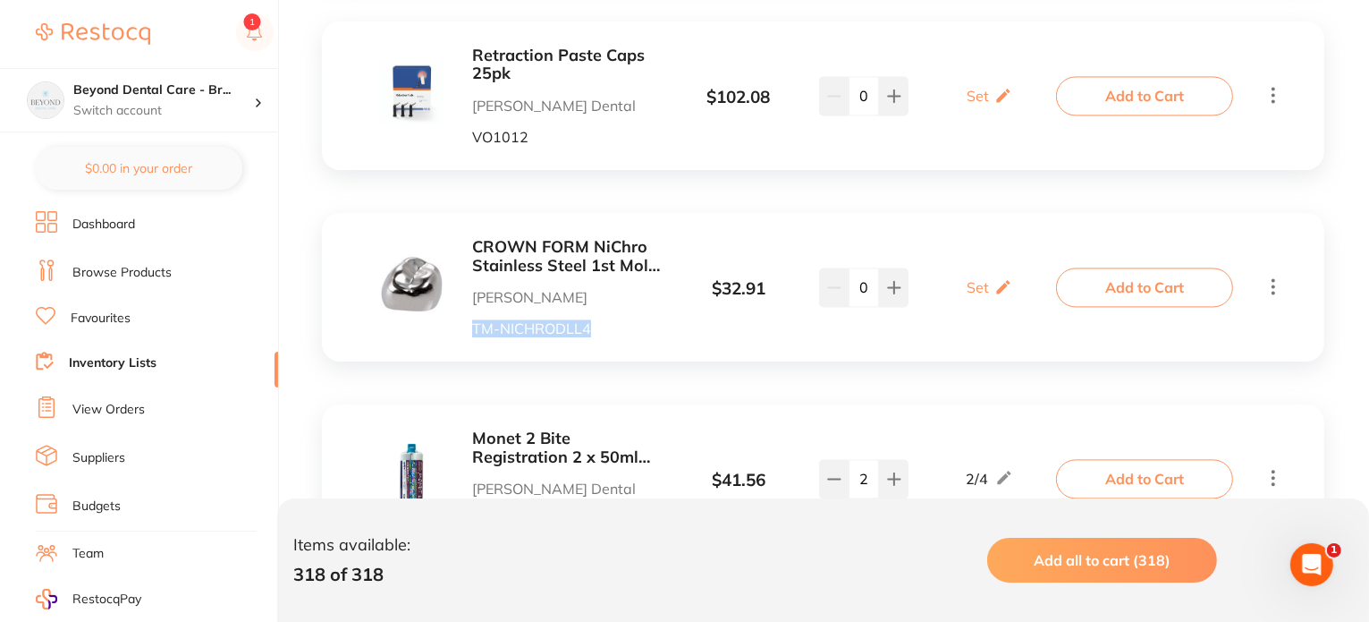
drag, startPoint x: 472, startPoint y: 334, endPoint x: 606, endPoint y: 335, distance: 134.1
click at [613, 336] on p "TM-NICHRODLL4" at bounding box center [569, 328] width 195 height 16
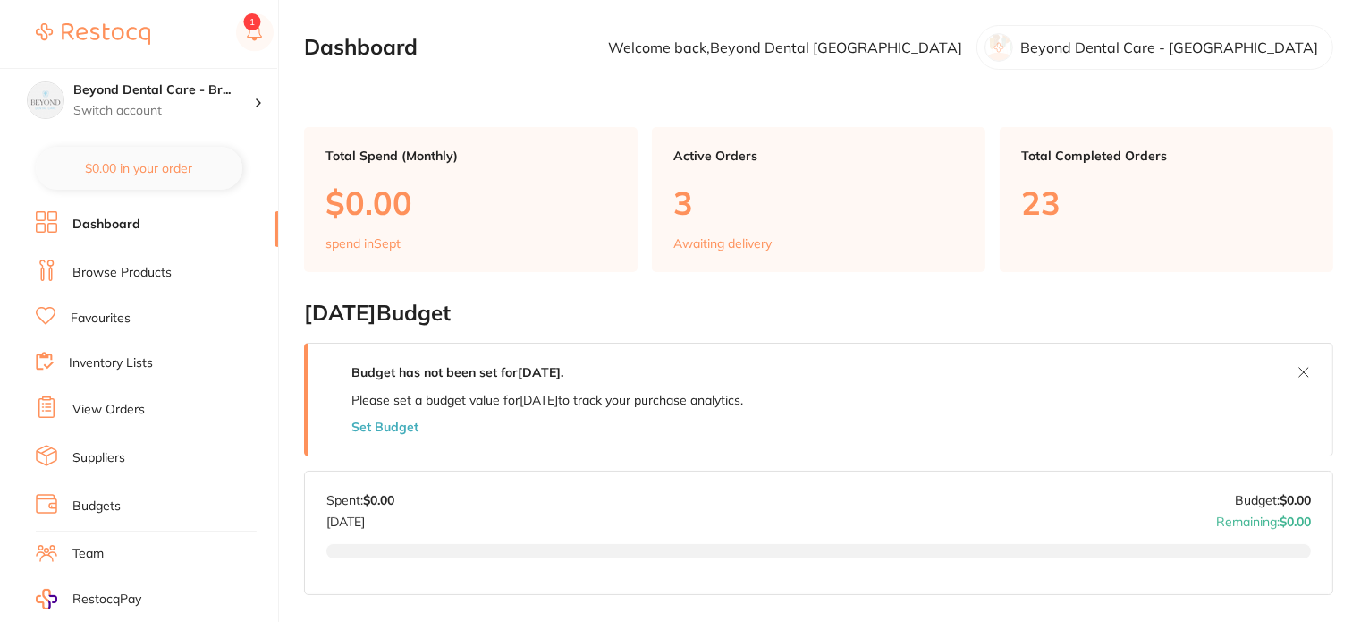
click at [114, 264] on link "Browse Products" at bounding box center [121, 273] width 99 height 18
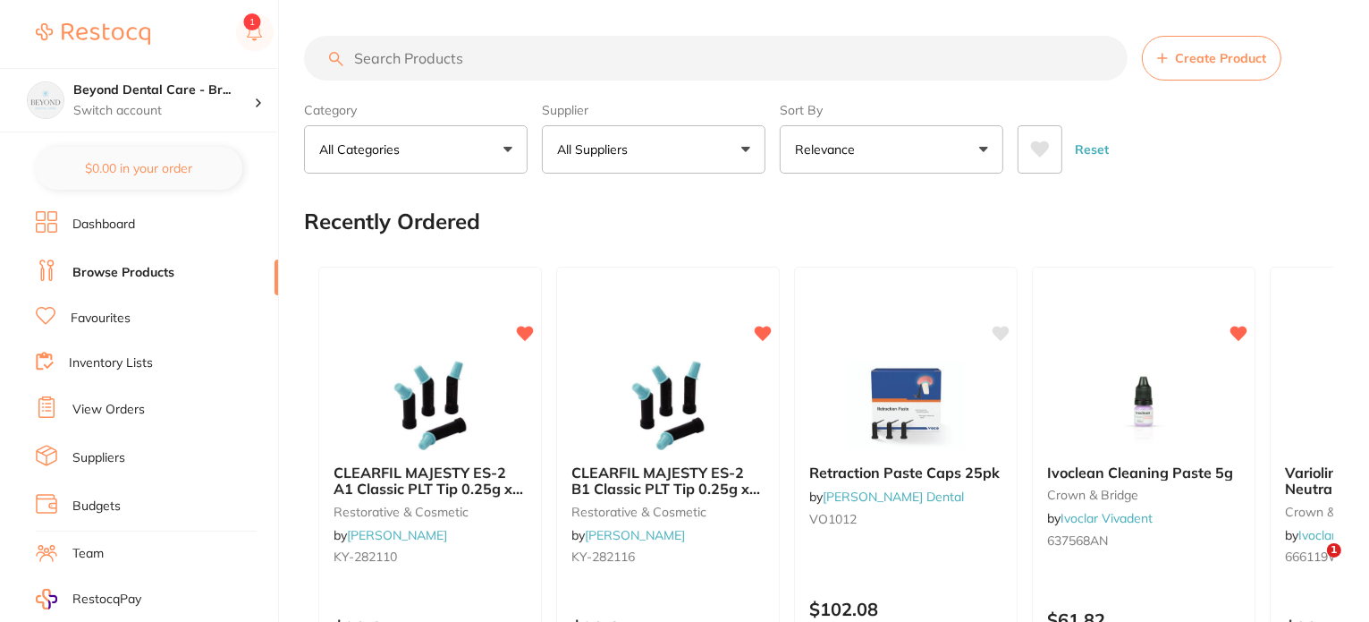
click at [417, 56] on input "search" at bounding box center [716, 58] width 824 height 45
paste input "AM900211"
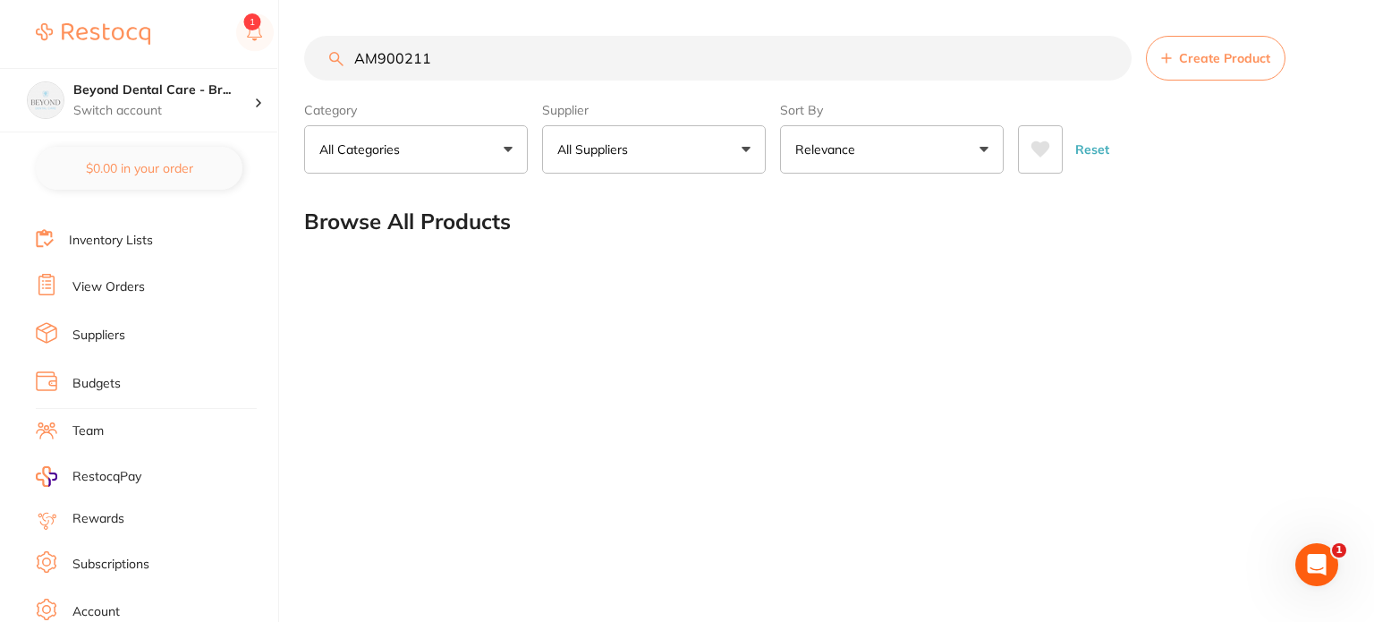
scroll to position [211, 0]
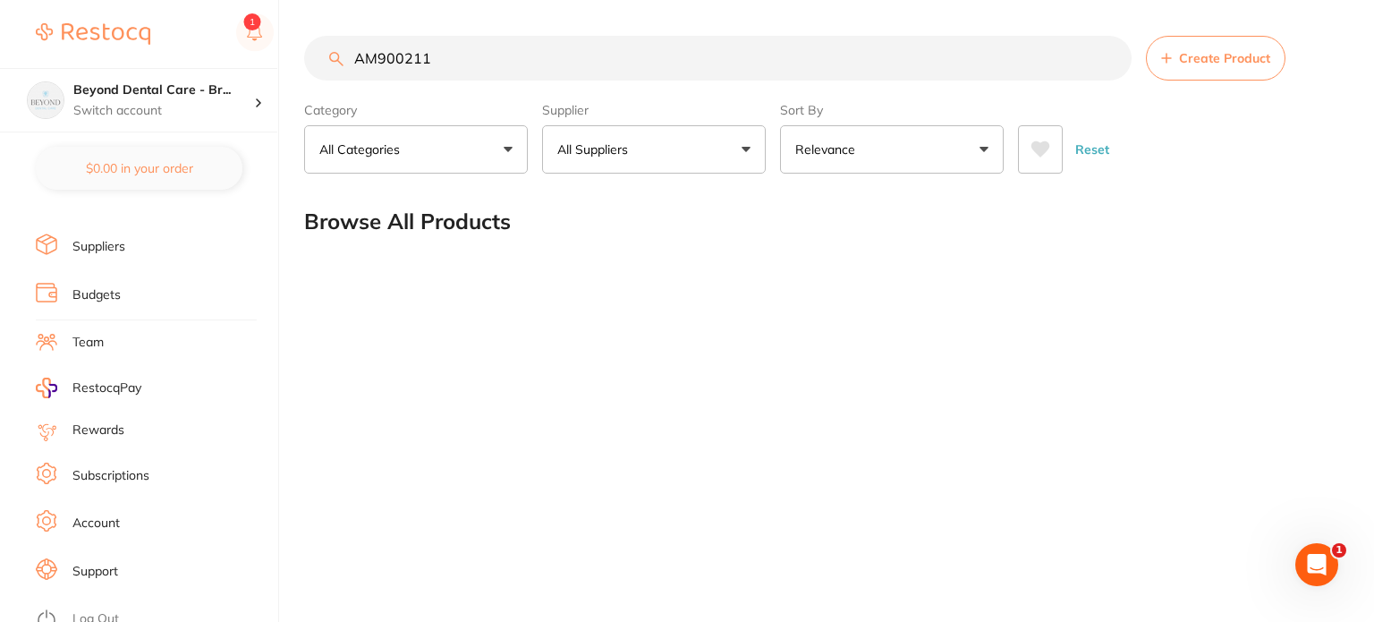
type input "AM900211"
click at [89, 605] on li "Log Out" at bounding box center [154, 618] width 237 height 27
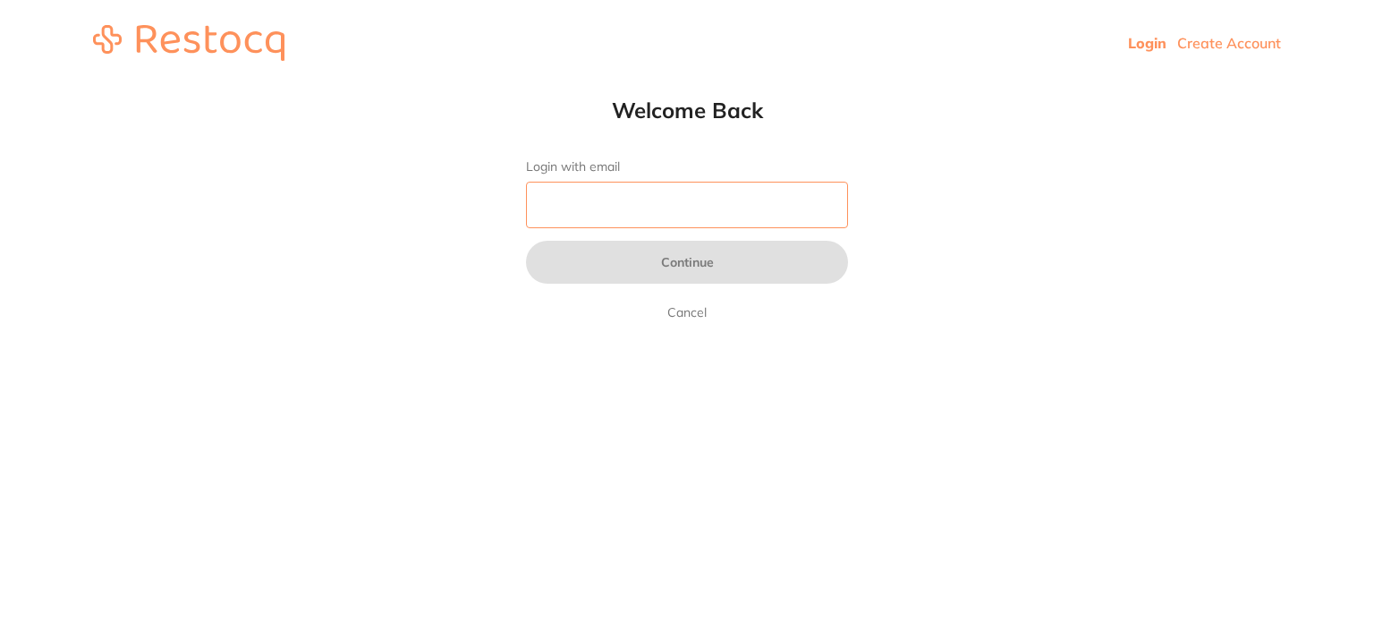
drag, startPoint x: 0, startPoint y: 0, endPoint x: 597, endPoint y: 207, distance: 632.4
click at [596, 207] on input "Login with email" at bounding box center [687, 205] width 322 height 47
type input "[EMAIL_ADDRESS][DOMAIN_NAME]"
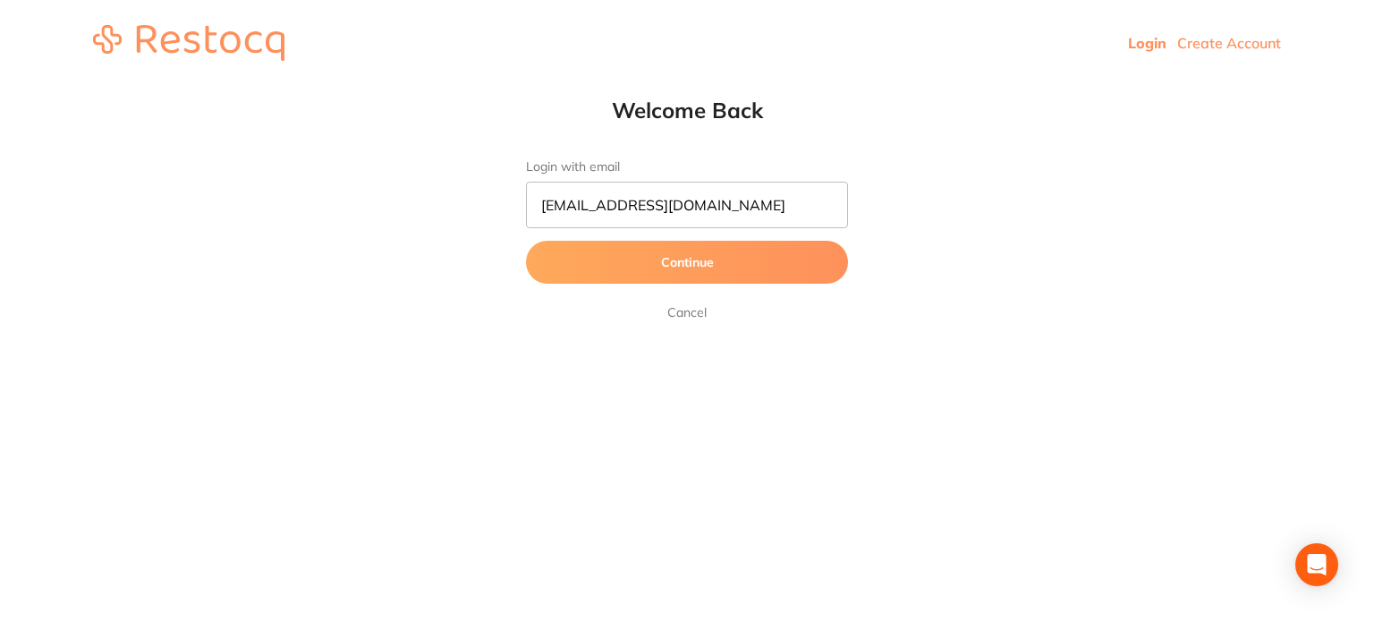
click at [569, 261] on button "Continue" at bounding box center [687, 262] width 322 height 43
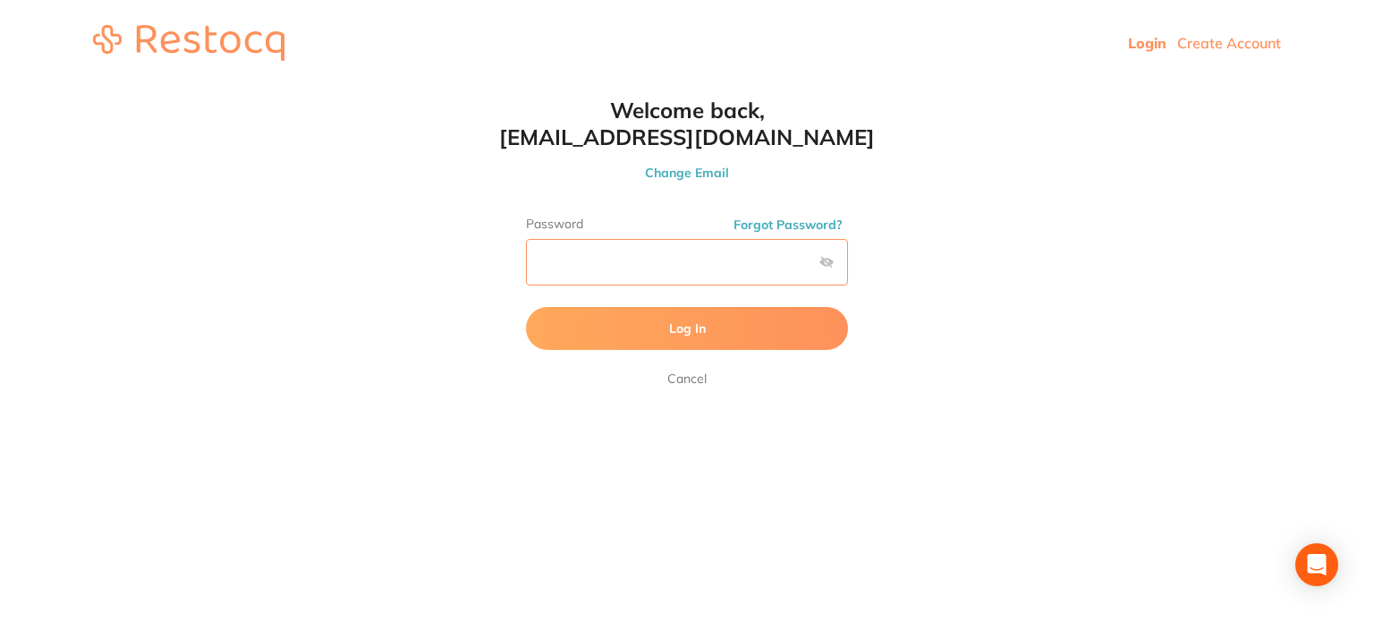
click at [526, 307] on button "Log In" at bounding box center [687, 328] width 322 height 43
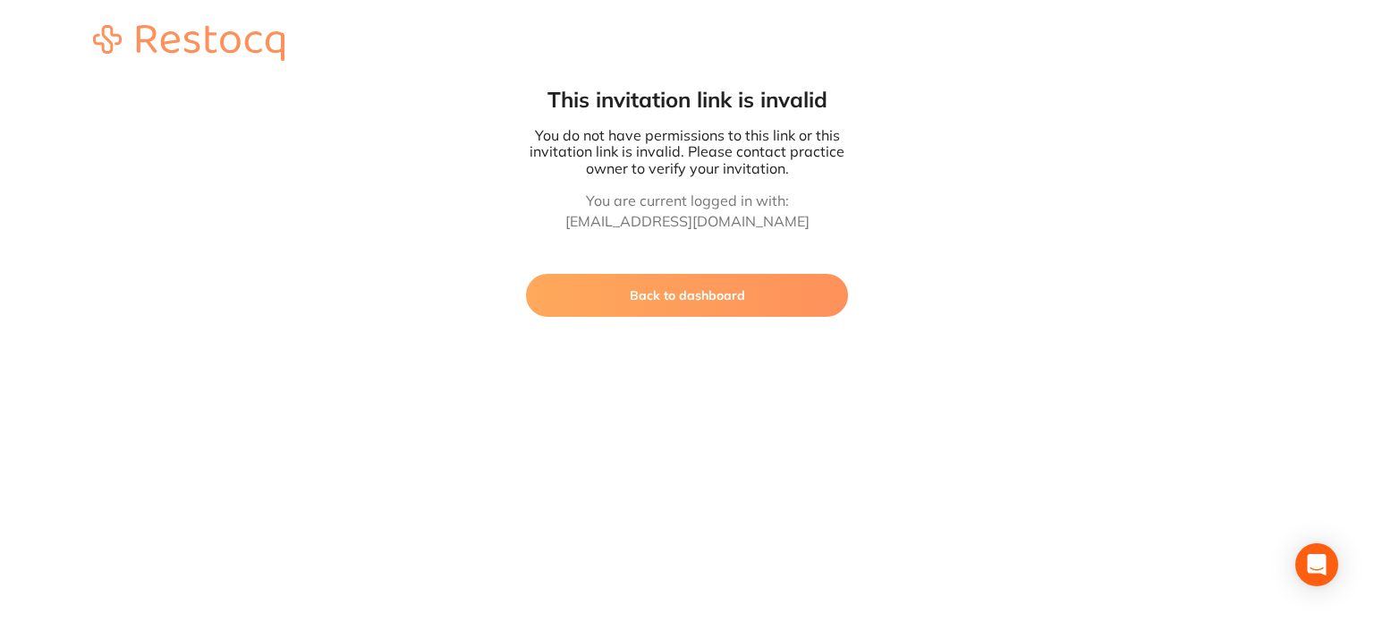
click at [748, 283] on button "Back to dashboard" at bounding box center [687, 295] width 322 height 43
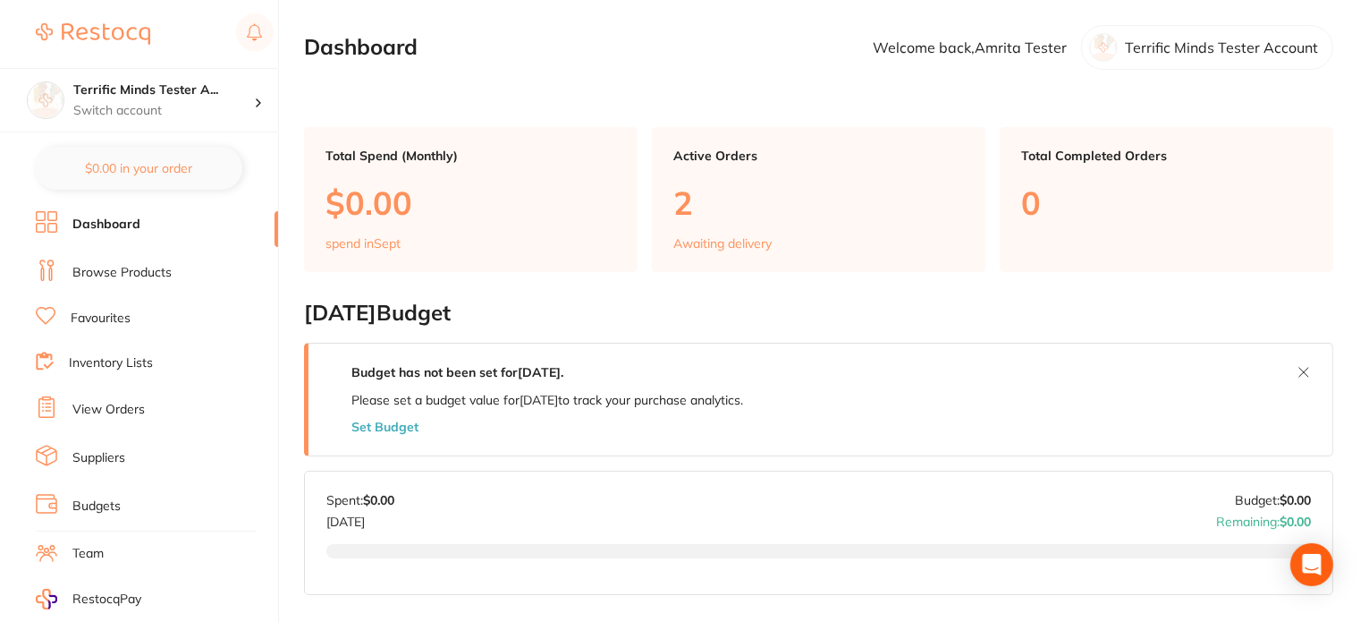
click at [165, 275] on link "Browse Products" at bounding box center [121, 273] width 99 height 18
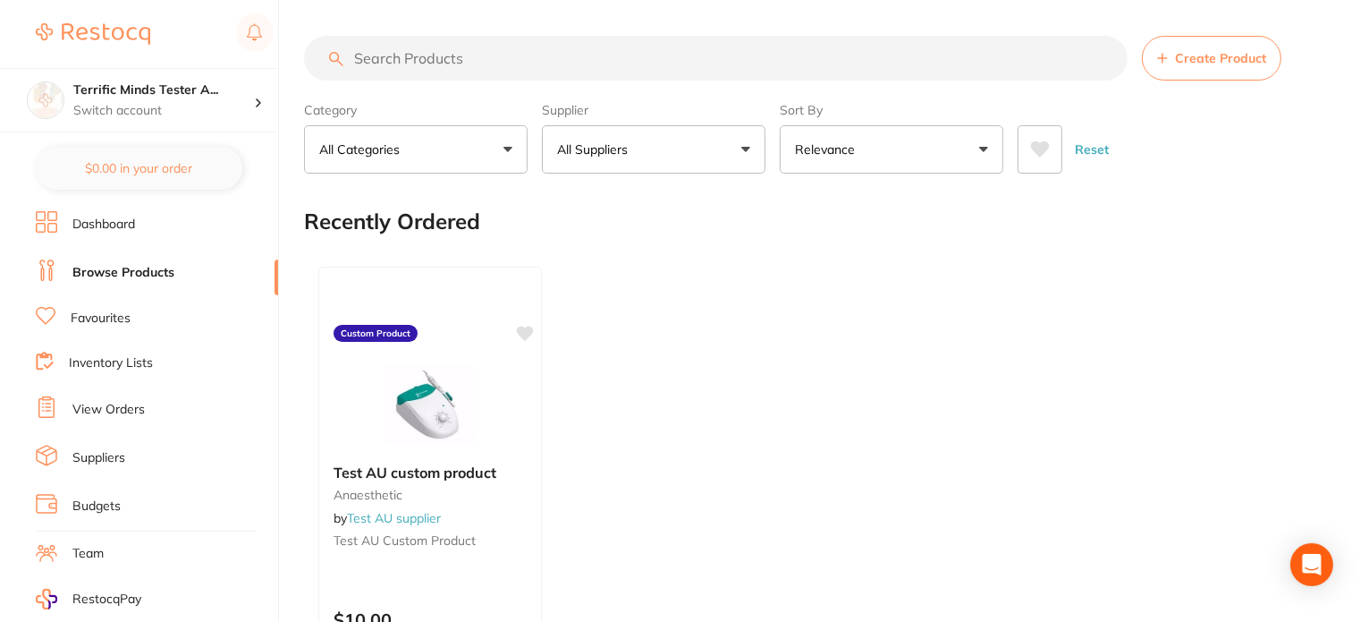
click at [384, 58] on input "search" at bounding box center [716, 58] width 824 height 45
paste input "AM900211"
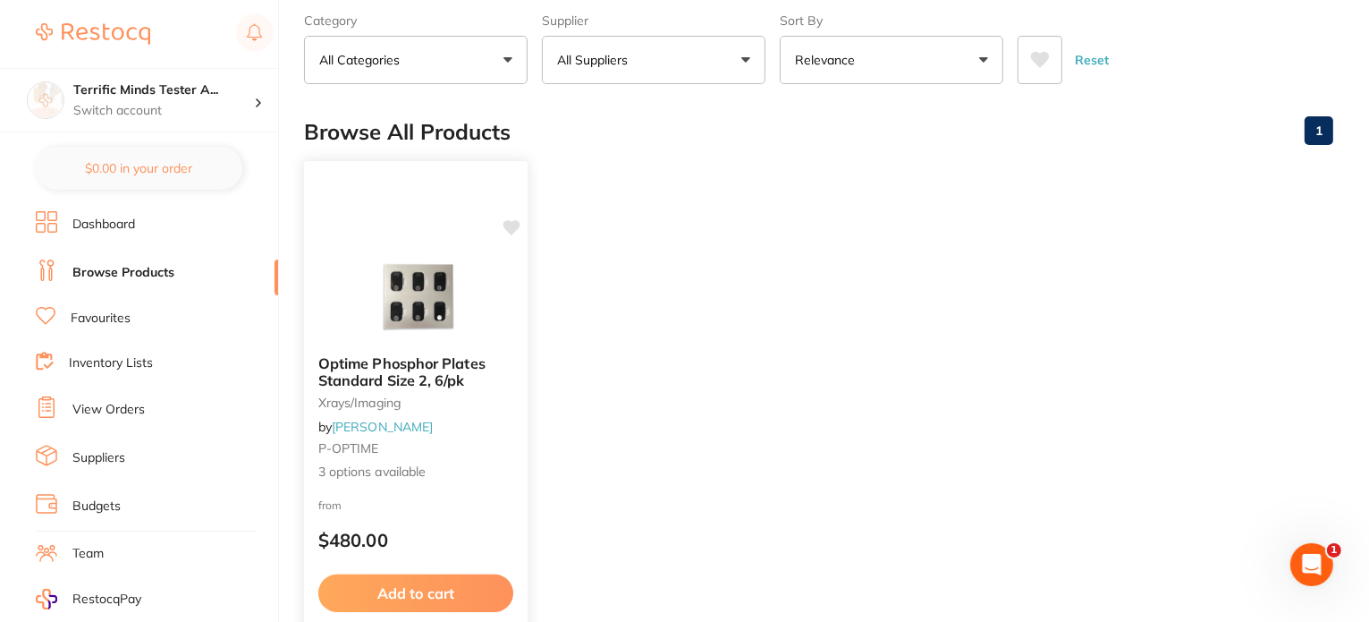
type input "AM900211"
click at [421, 298] on img at bounding box center [415, 295] width 117 height 90
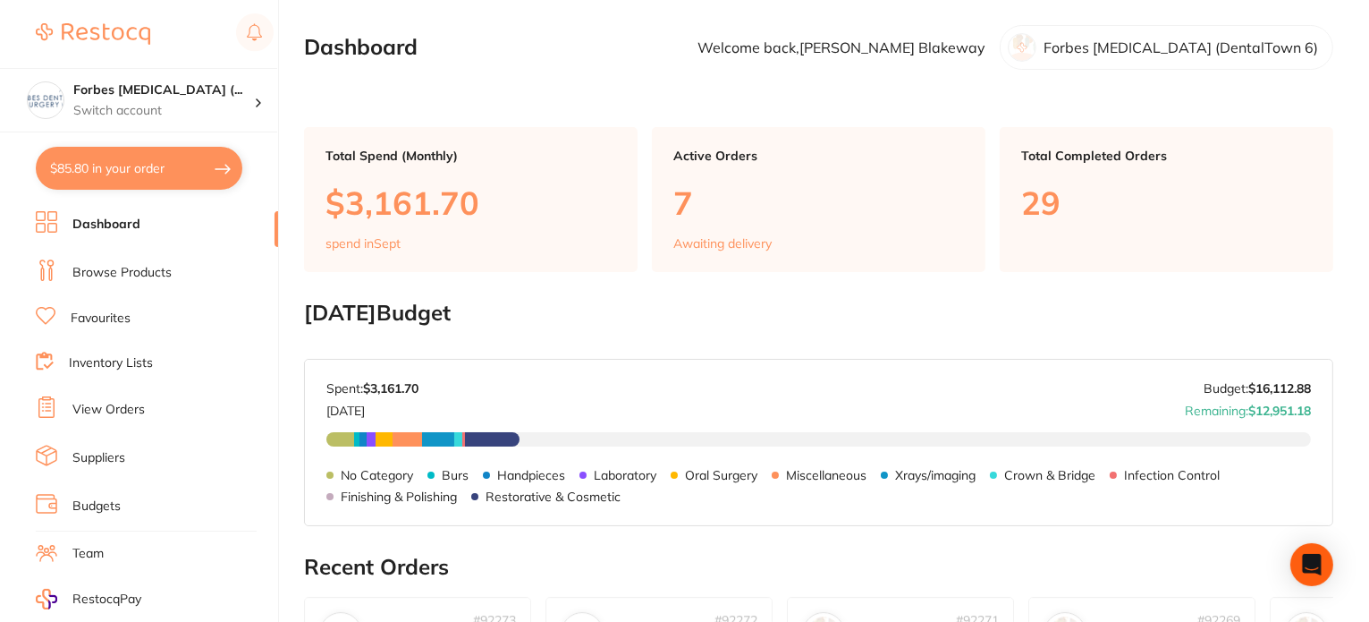
click at [125, 269] on link "Browse Products" at bounding box center [121, 273] width 99 height 18
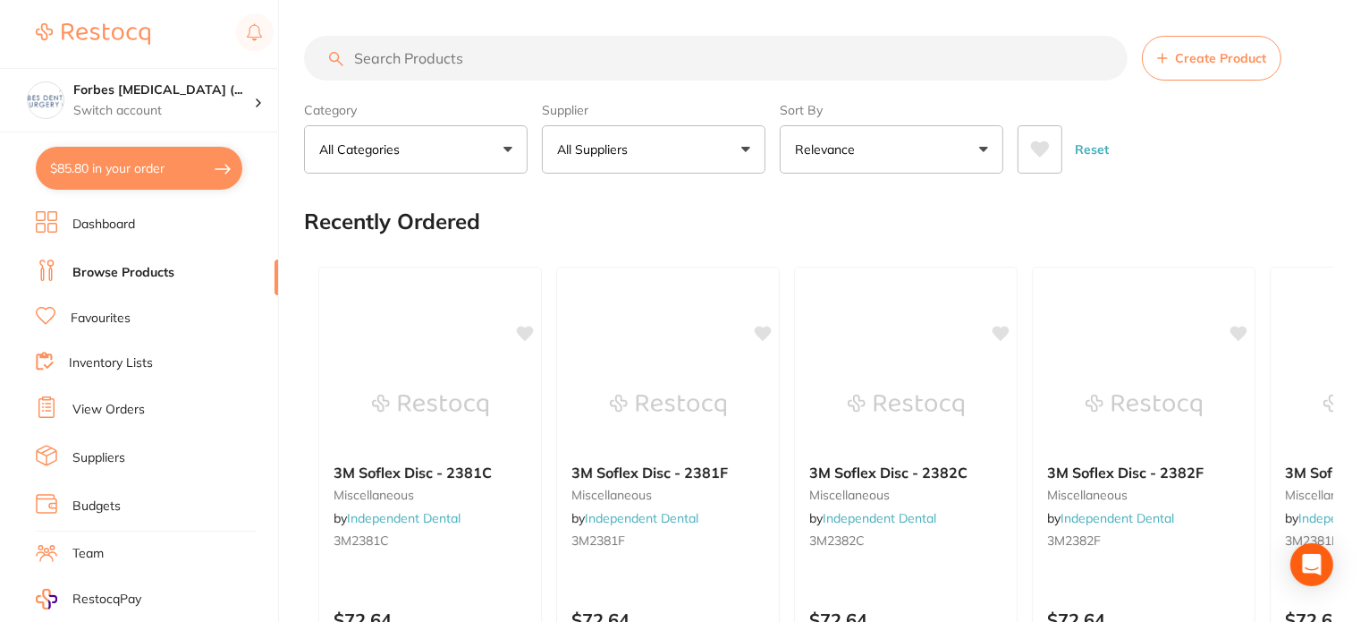
click at [447, 68] on input "search" at bounding box center [716, 58] width 824 height 45
paste input "AM900211"
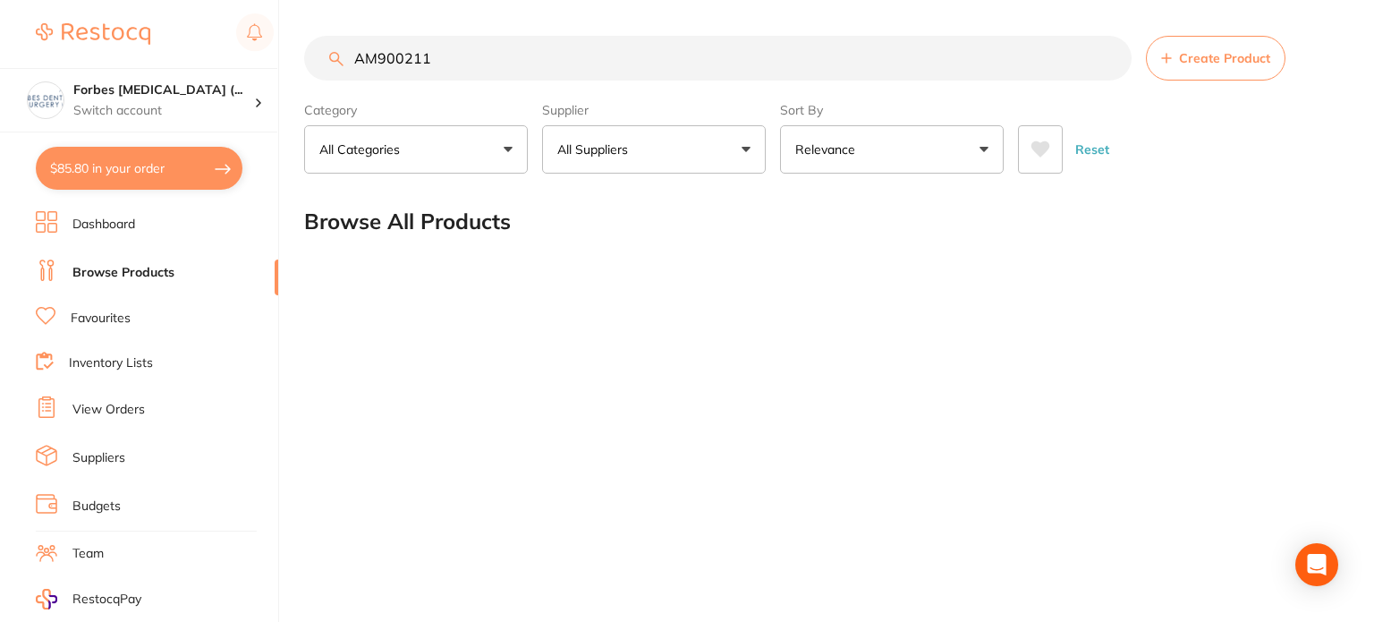
type input "AM900211"
click at [668, 155] on button "All Suppliers" at bounding box center [654, 149] width 224 height 48
click at [744, 101] on div "Supplier All Suppliers All Suppliers No suppliers found Clear" at bounding box center [654, 134] width 224 height 79
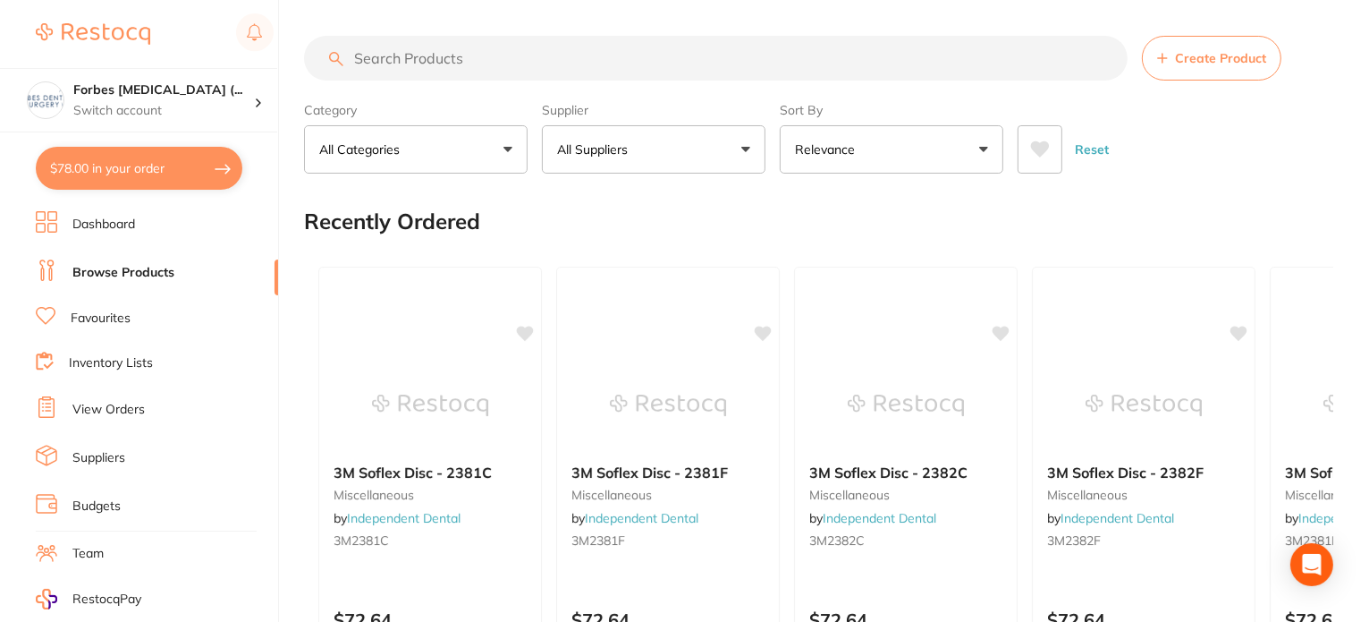
click at [643, 150] on button "All Suppliers" at bounding box center [654, 149] width 224 height 48
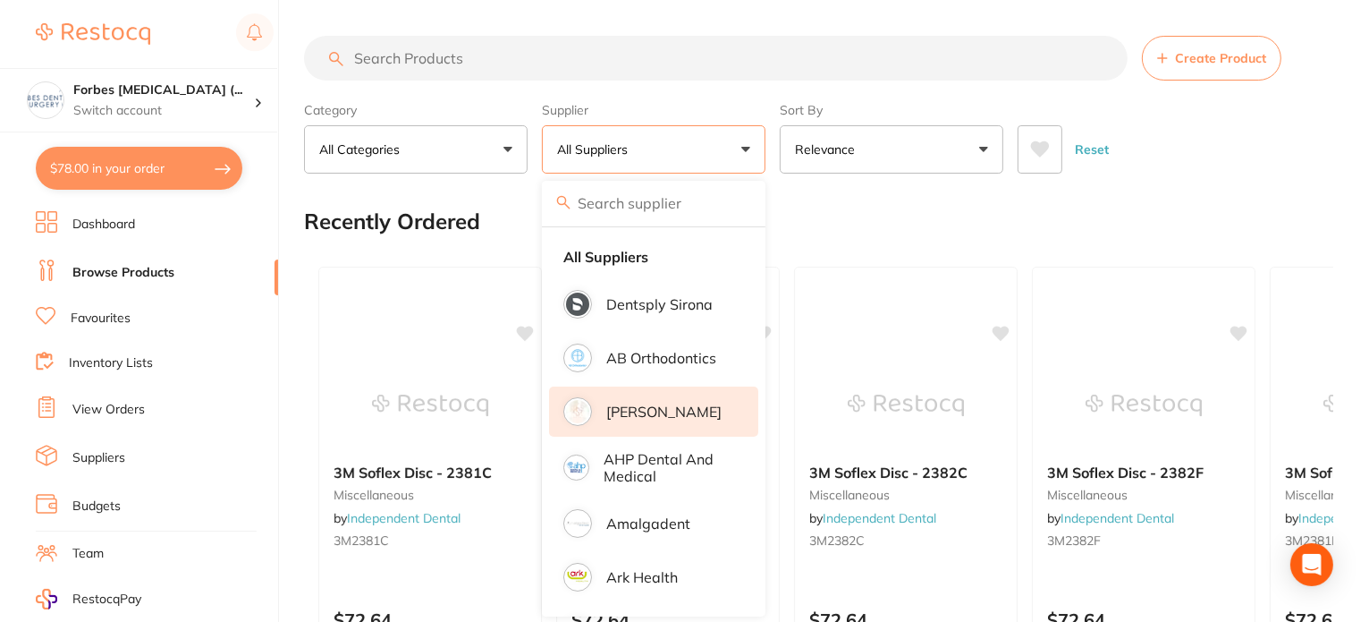
click at [669, 410] on p "[PERSON_NAME]" at bounding box center [663, 411] width 115 height 16
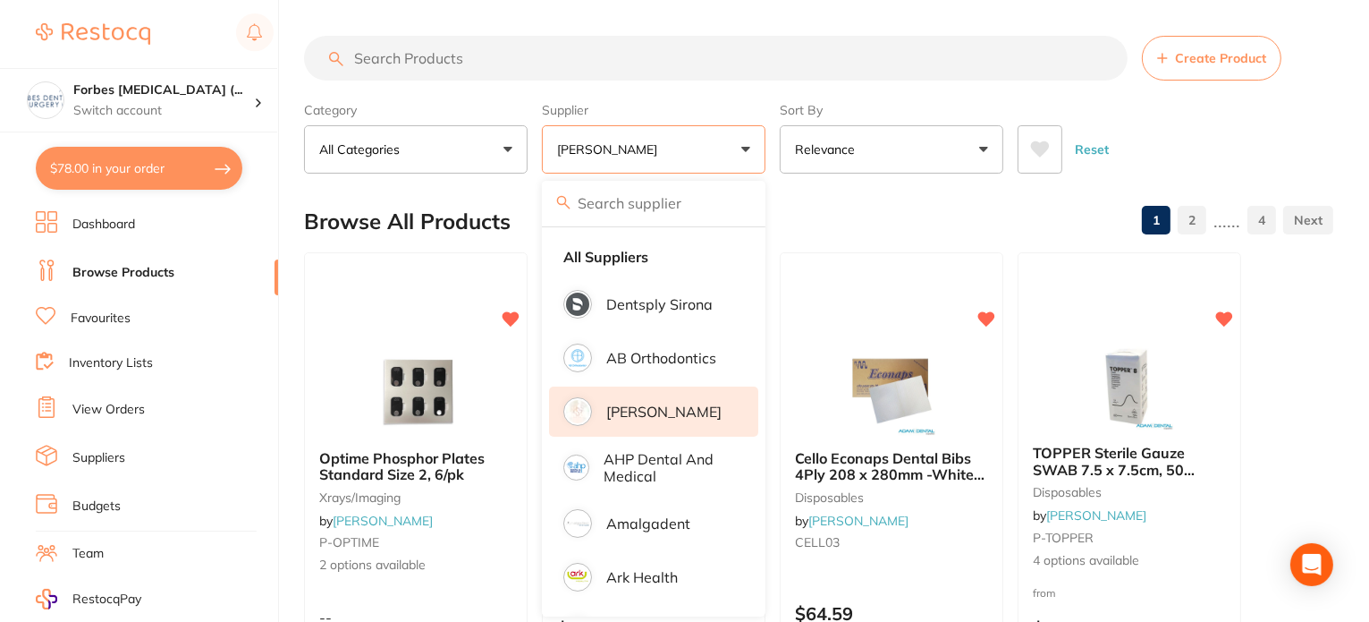
click at [458, 61] on input "search" at bounding box center [716, 58] width 824 height 45
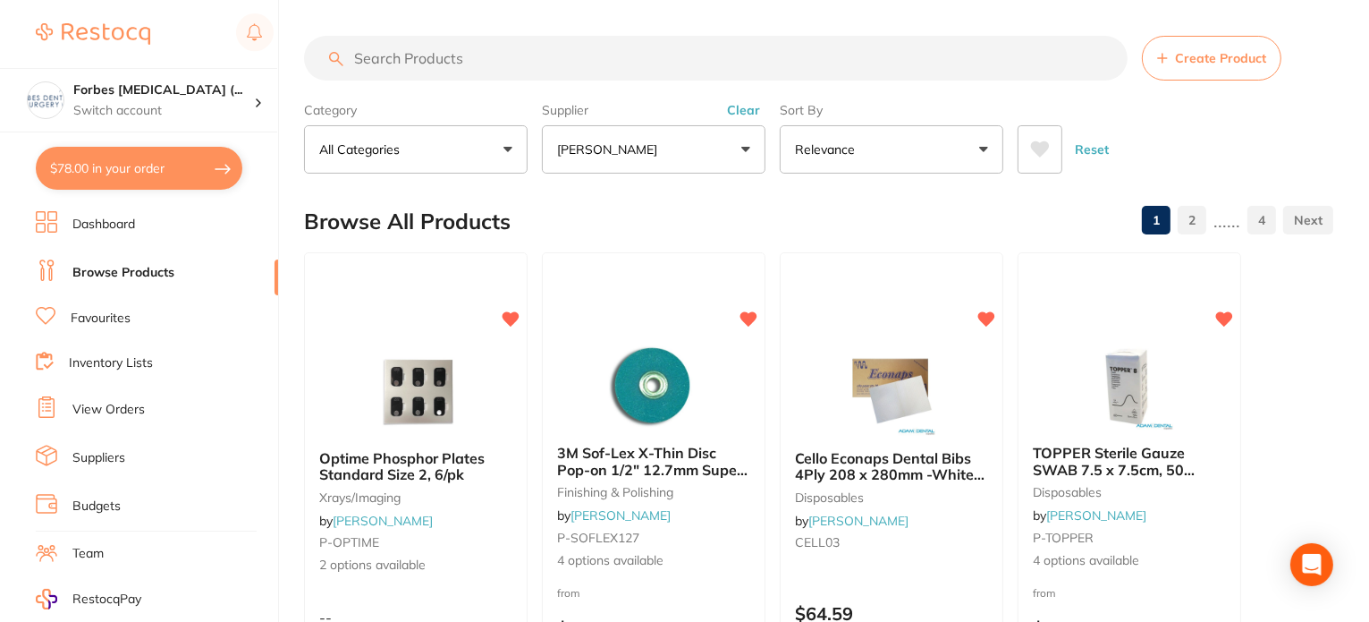
paste input "AM900211"
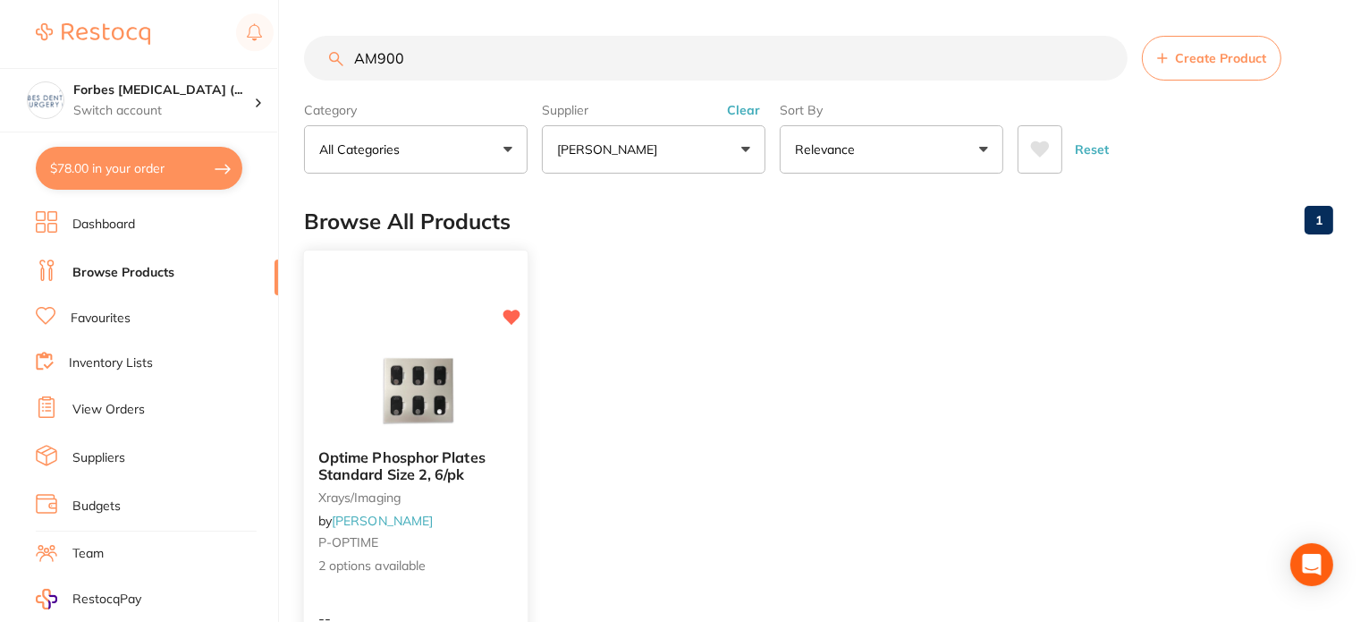
type input "AM900"
click at [436, 378] on img at bounding box center [415, 389] width 117 height 90
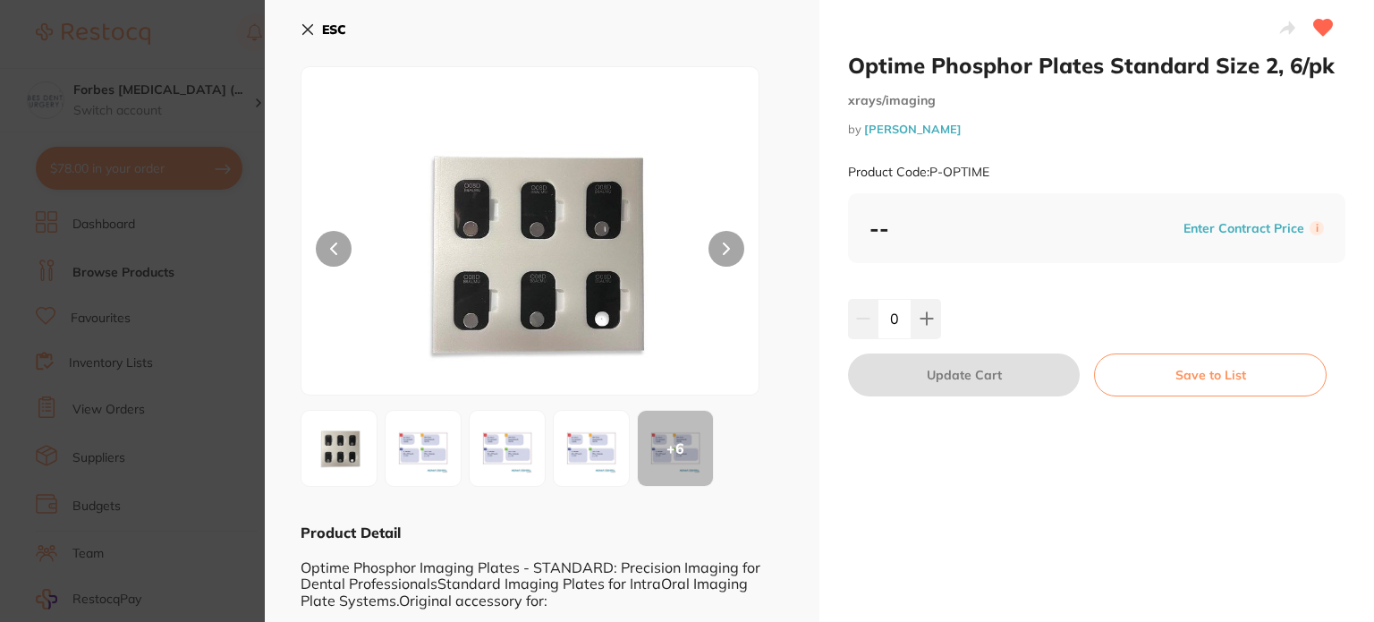
click at [306, 22] on icon at bounding box center [307, 29] width 14 height 14
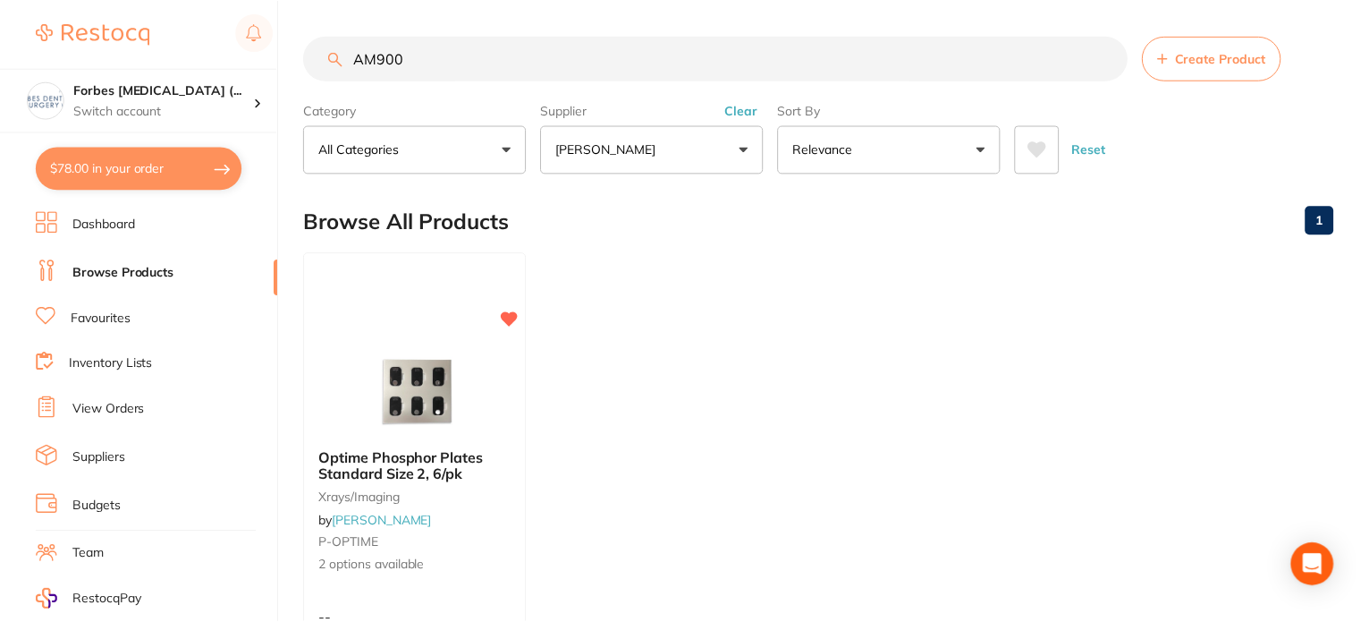
scroll to position [89, 0]
